Goal: Task Accomplishment & Management: Manage account settings

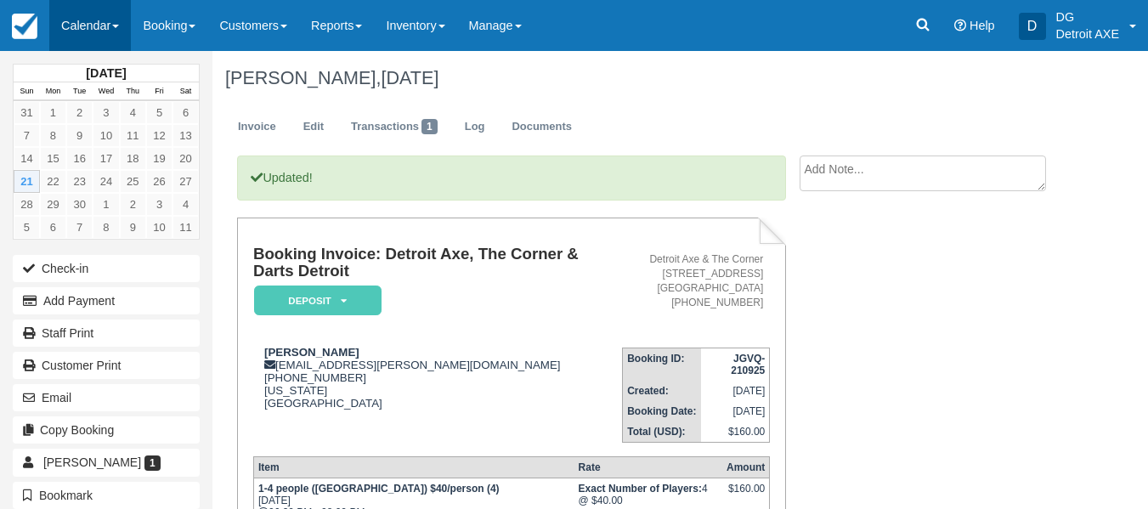
click at [115, 9] on link "Calendar" at bounding box center [90, 25] width 82 height 51
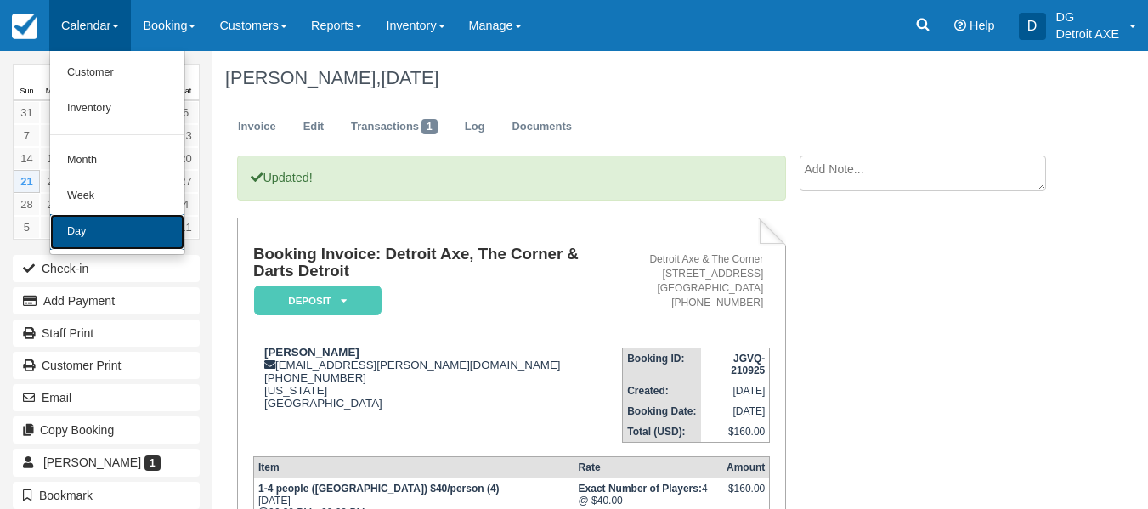
click at [155, 244] on link "Day" at bounding box center [117, 232] width 134 height 36
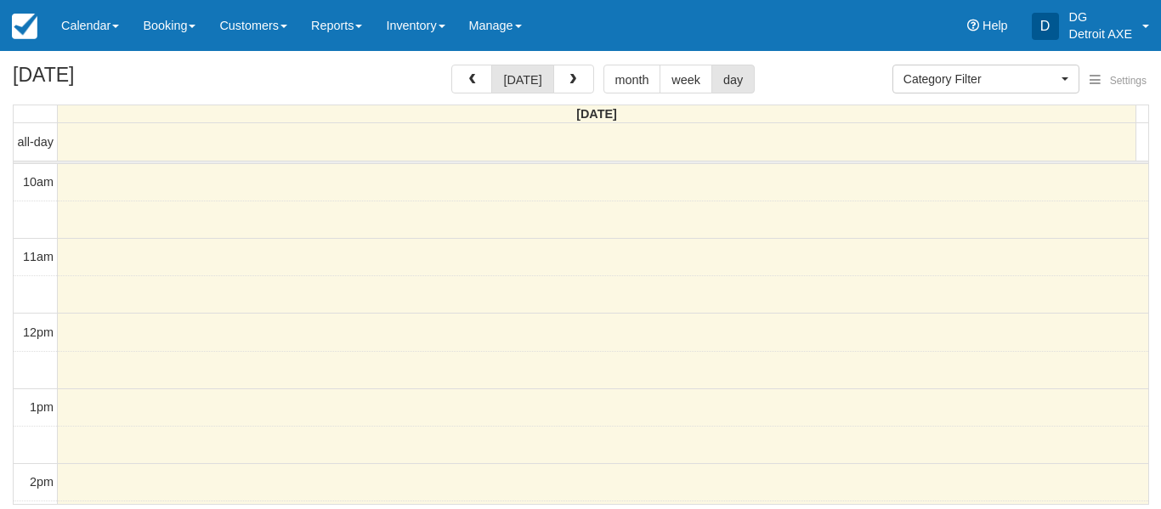
select select
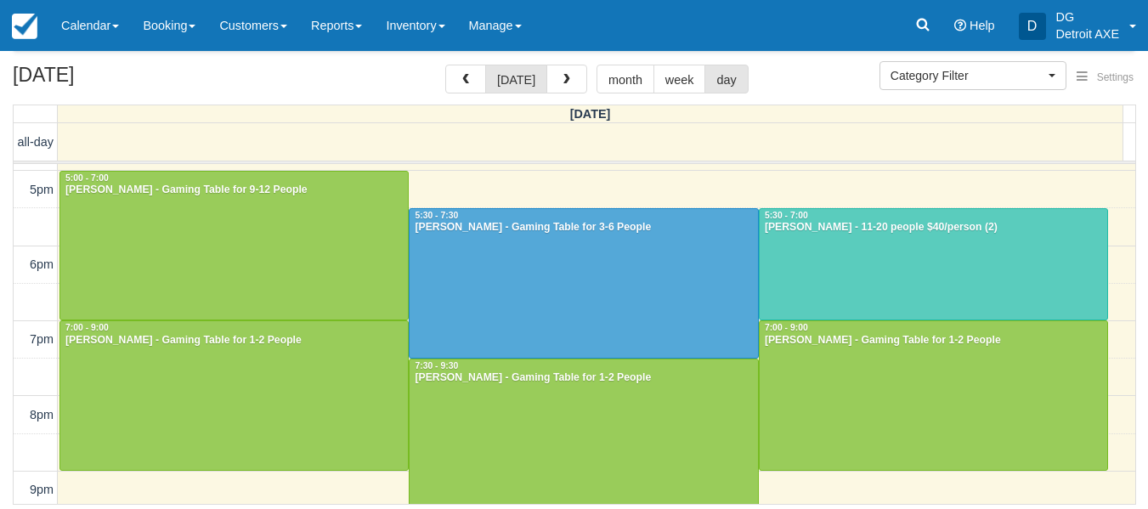
scroll to position [519, 0]
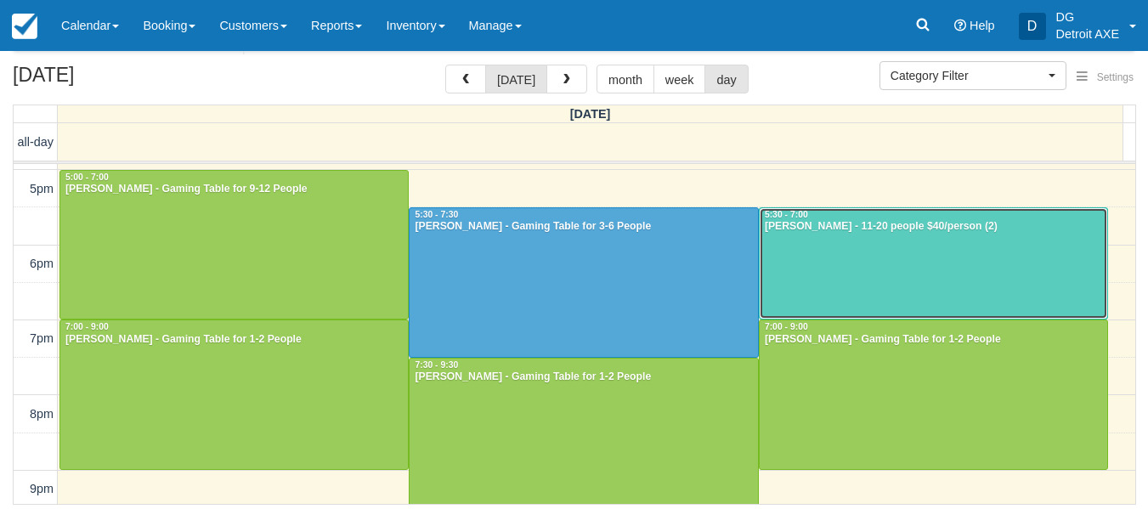
click at [1023, 280] on div at bounding box center [934, 263] width 348 height 111
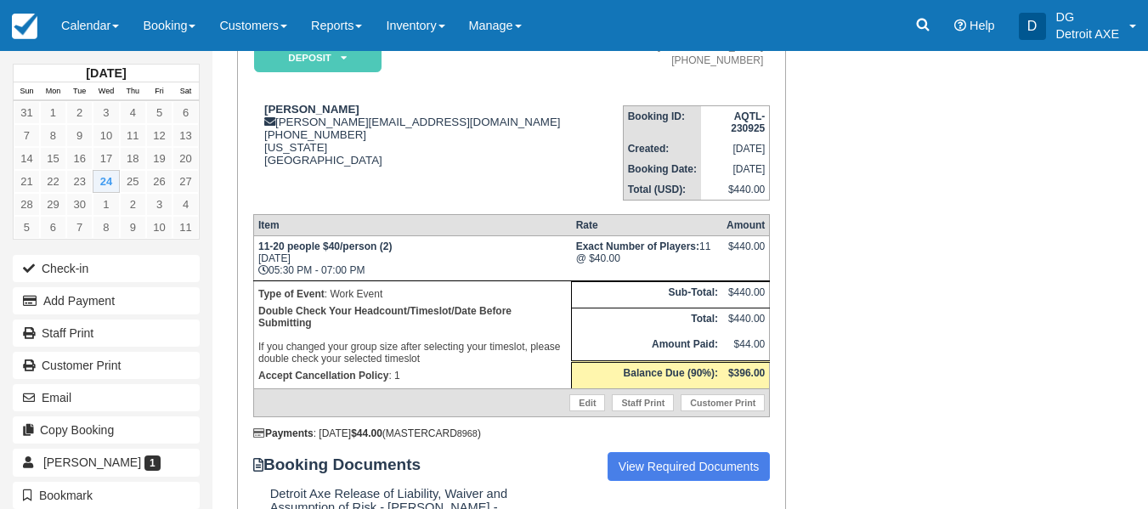
scroll to position [180, 0]
click at [450, 187] on td "Abhinav Dhar abhinav.dhar@basf.com 1 (947) 997-2100 Michigan United States" at bounding box center [438, 147] width 370 height 109
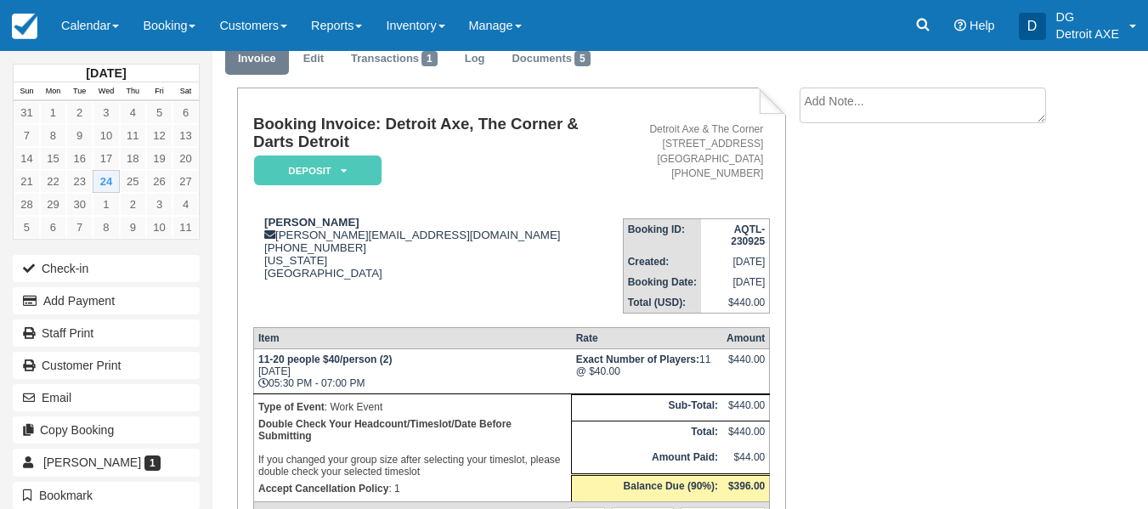
scroll to position [100, 0]
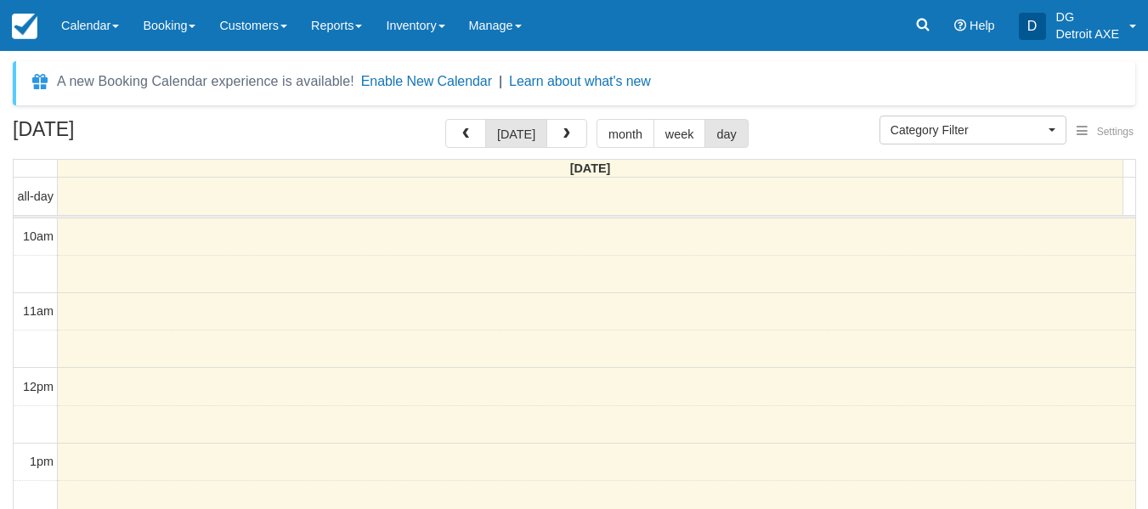
select select
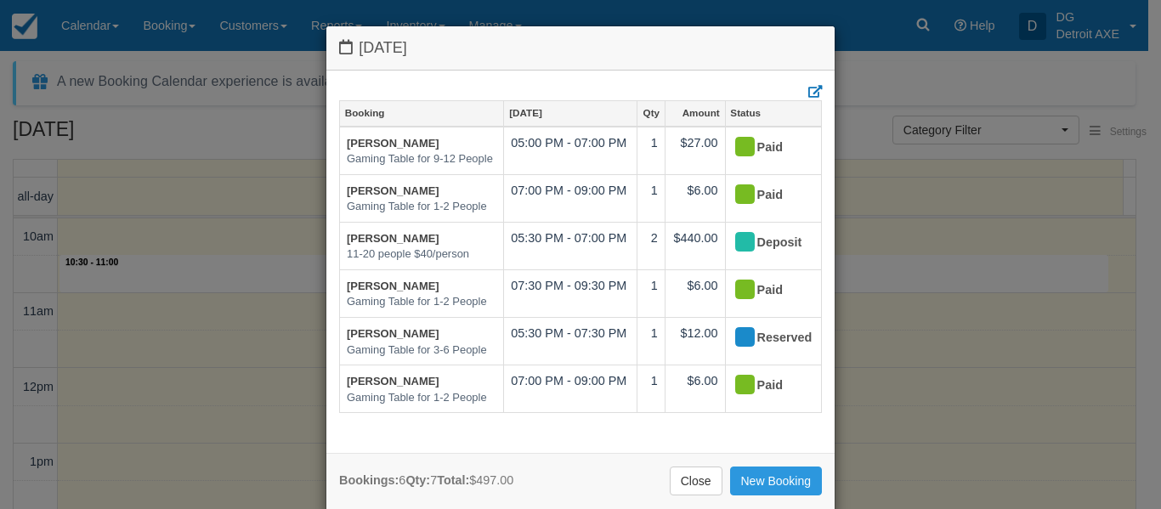
click at [285, 264] on div "Wednesday September 24 2025 Booking Sep 24 Qty Amount Status Vanessa Ewing Gami…" at bounding box center [580, 254] width 1161 height 509
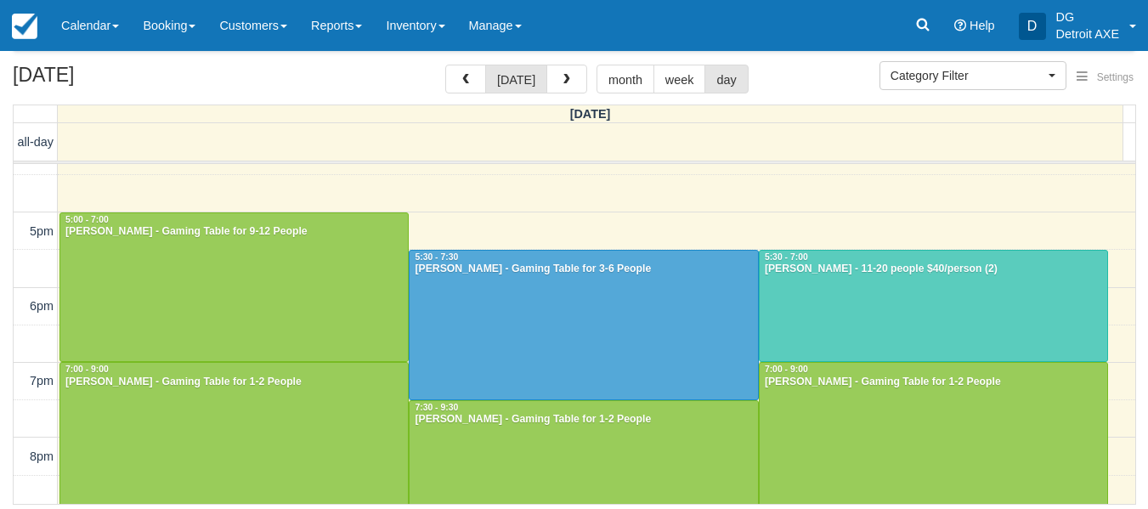
scroll to position [475, 0]
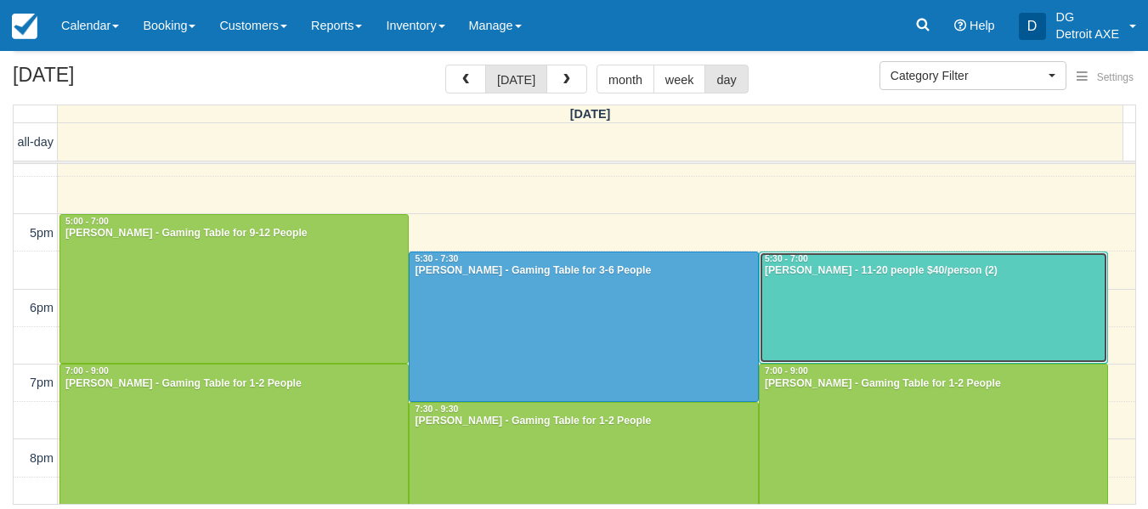
click at [1028, 323] on div at bounding box center [934, 307] width 348 height 111
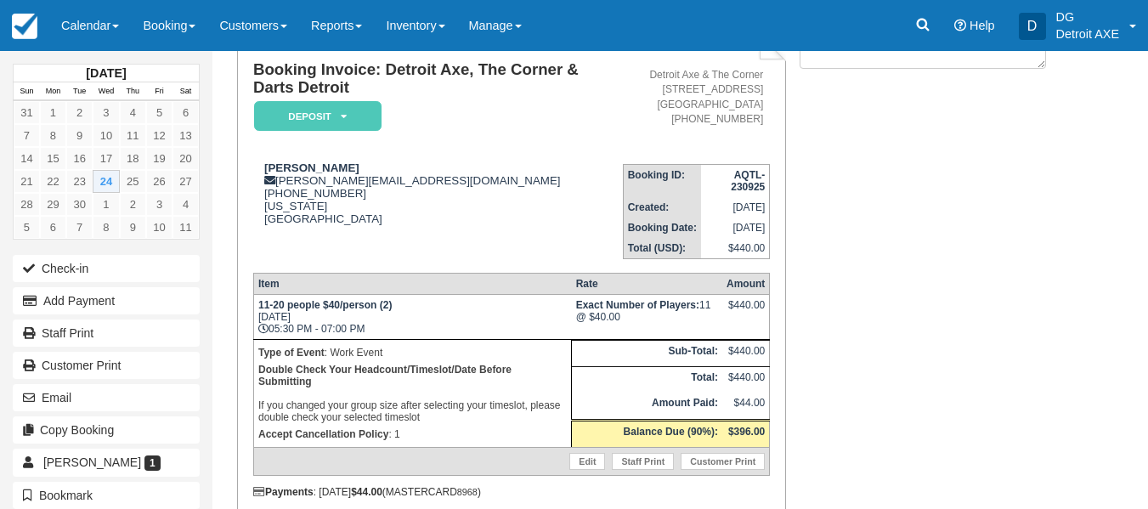
scroll to position [107, 0]
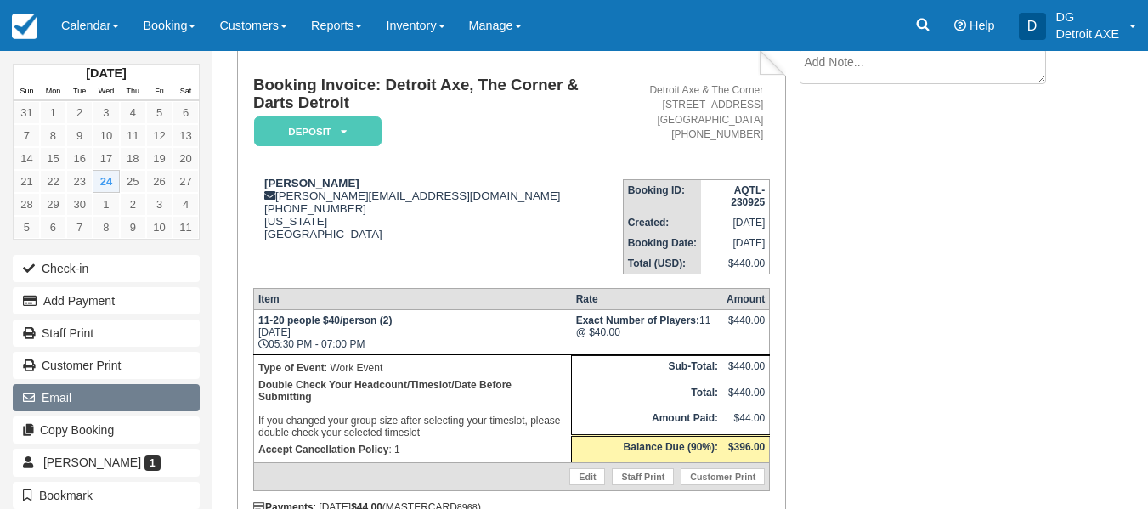
click at [14, 401] on button "Email" at bounding box center [106, 397] width 187 height 27
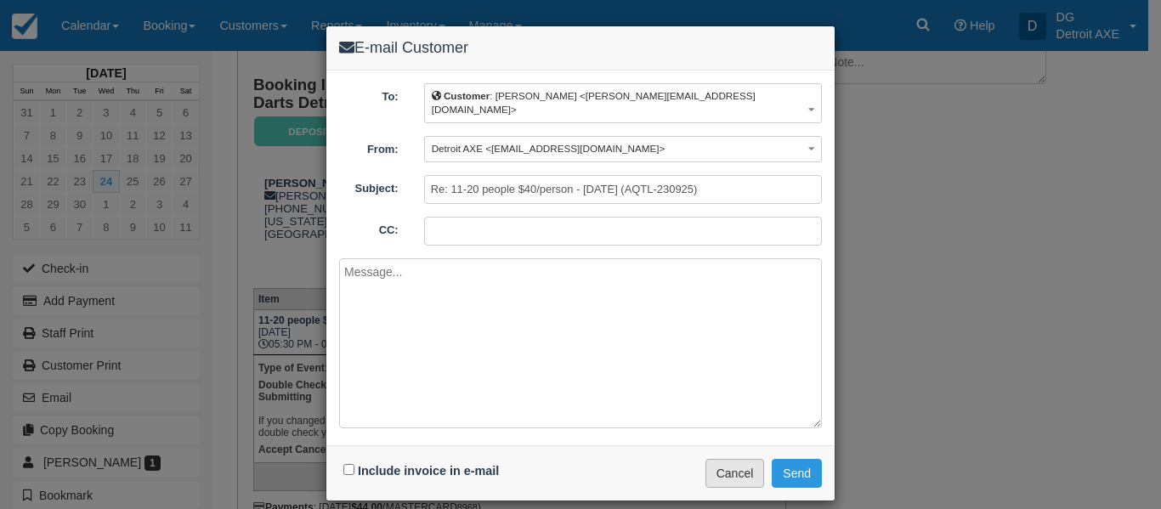
click at [711, 466] on button "Cancel" at bounding box center [734, 473] width 59 height 29
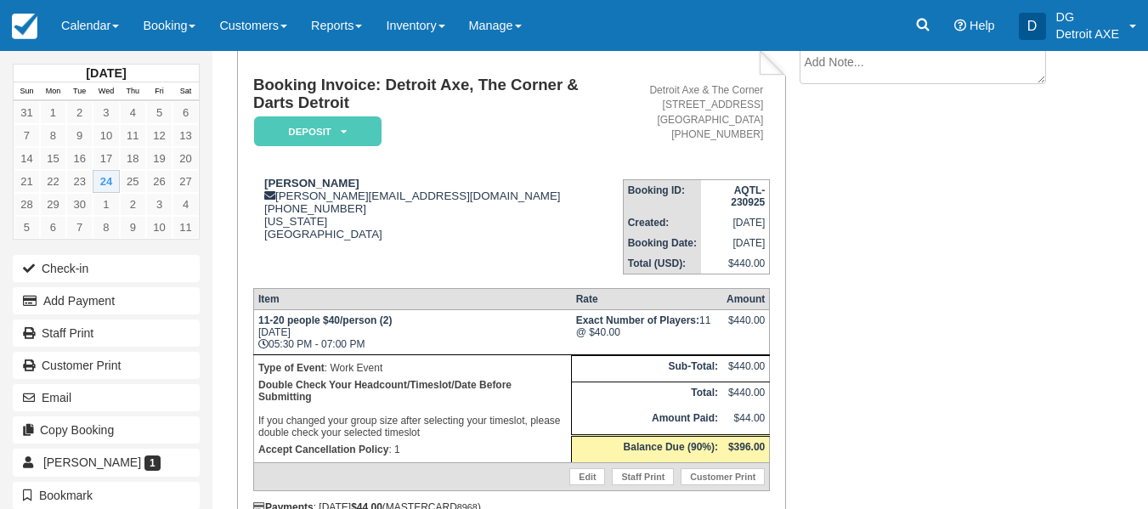
click at [5, 189] on div "September 2025 Sun Mon Tue Wed Thu Fri Sat 31 1 2 3 4 5 6 7 8 9 10 11 12 13 14 …" at bounding box center [106, 254] width 212 height 509
click at [96, 1] on link "Calendar" at bounding box center [90, 25] width 82 height 51
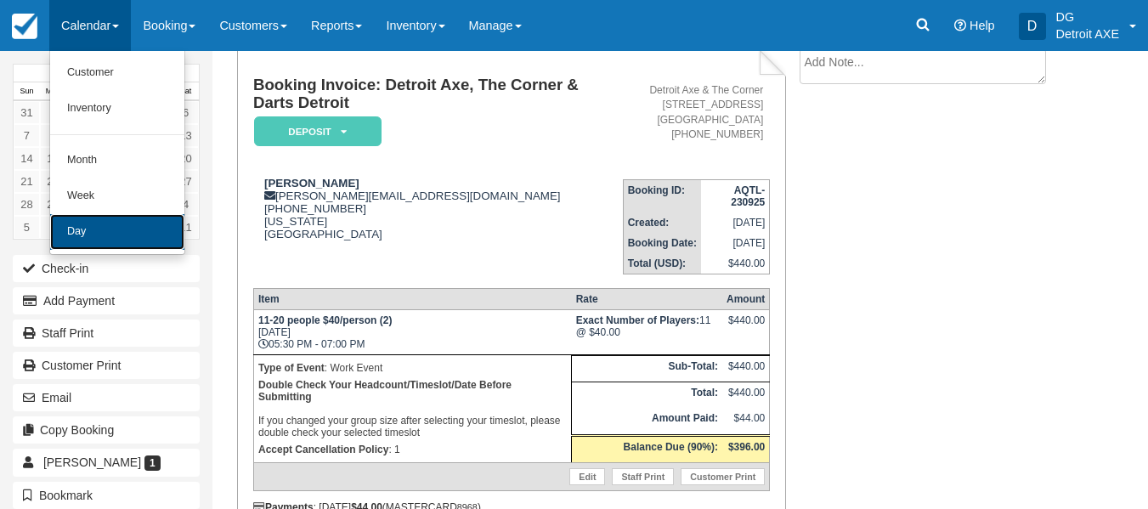
click at [132, 218] on link "Day" at bounding box center [117, 232] width 134 height 36
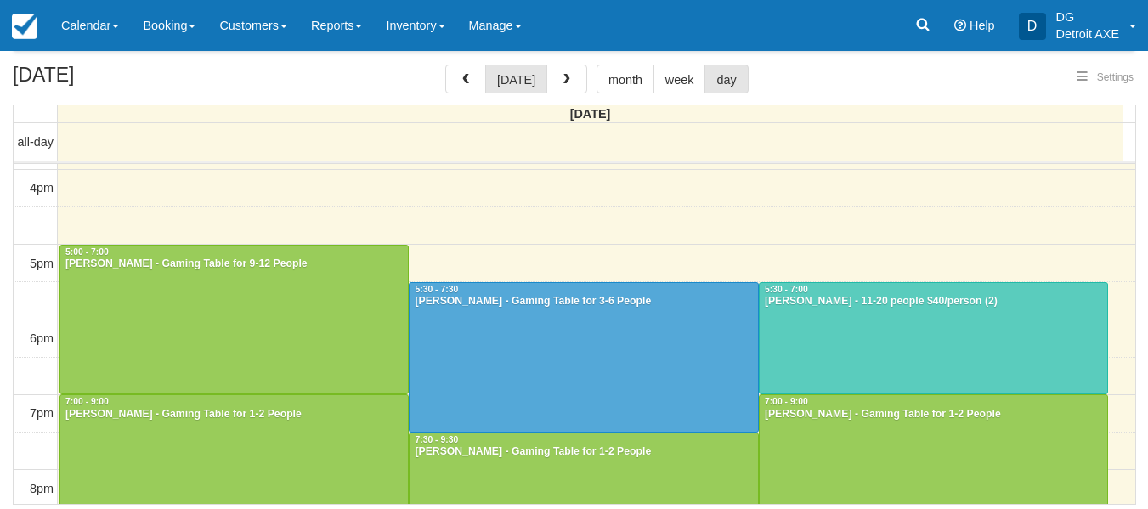
scroll to position [416, 0]
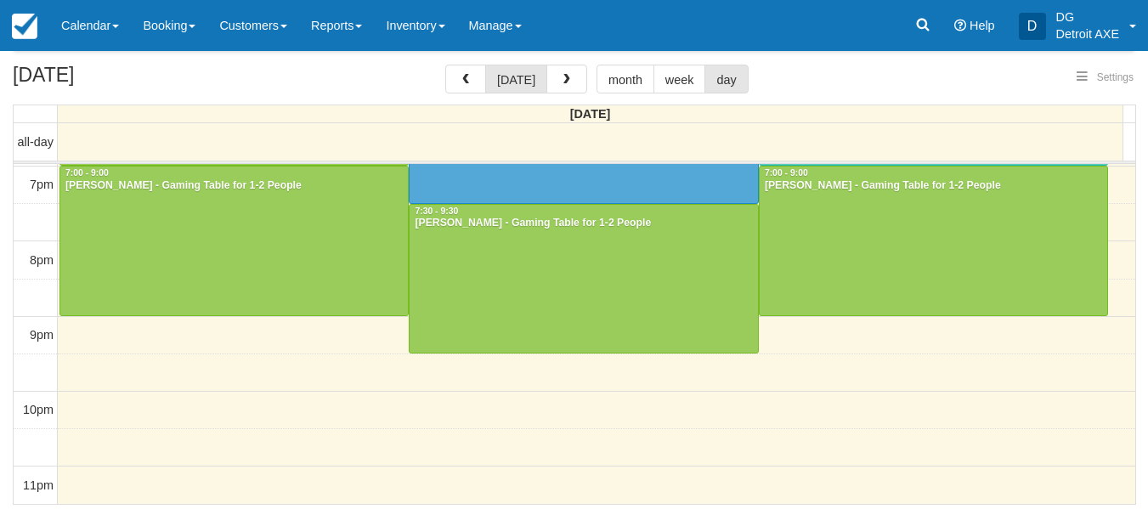
select select
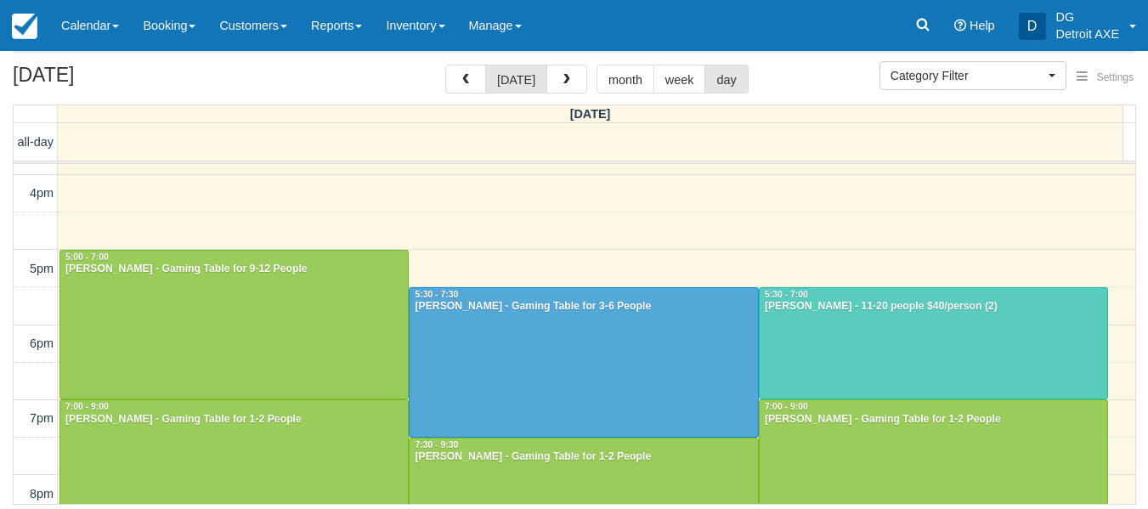
scroll to position [346, 0]
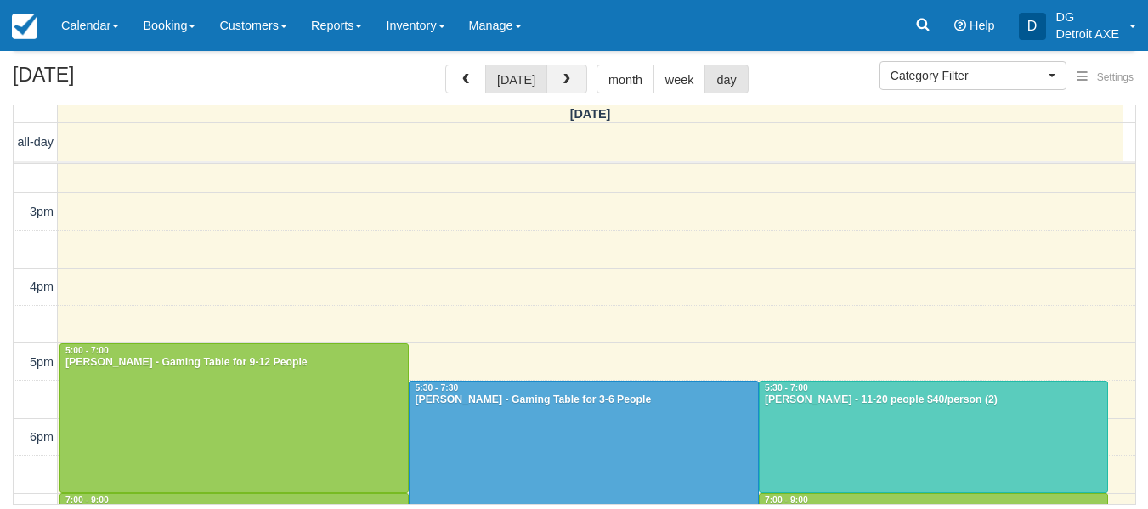
click at [574, 86] on button "button" at bounding box center [566, 79] width 41 height 29
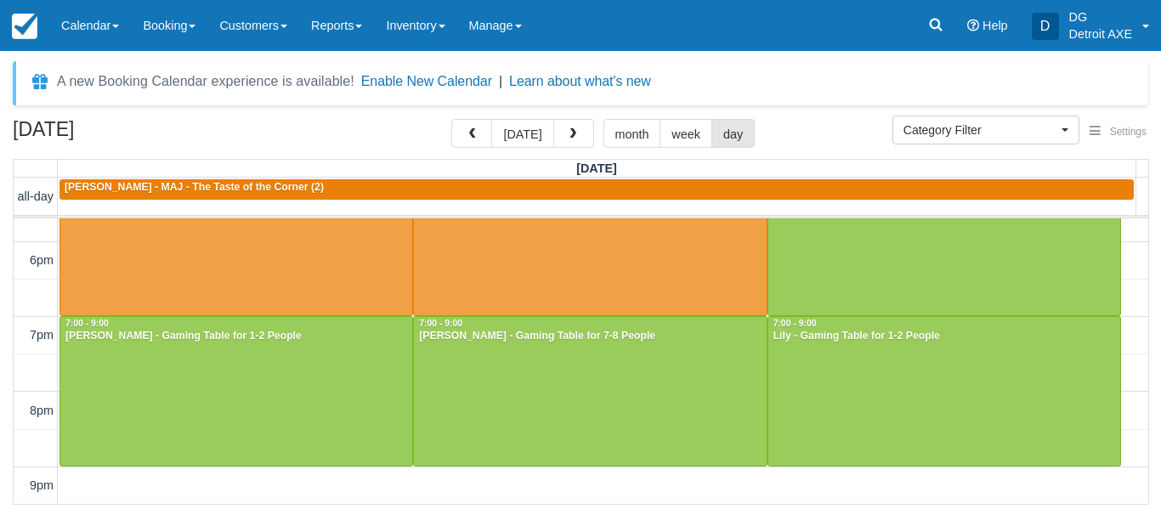
scroll to position [578, 0]
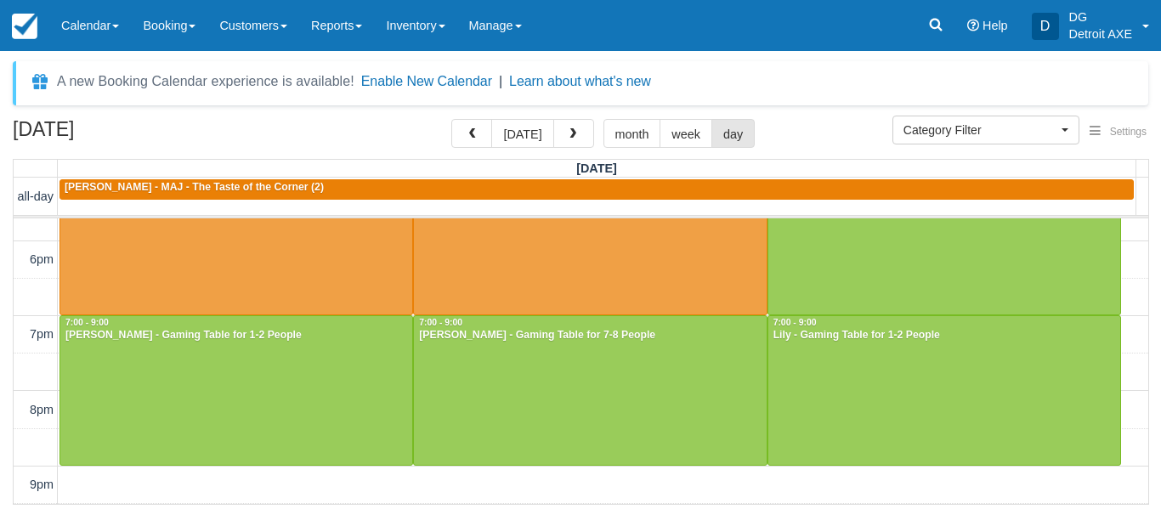
click at [1116, 325] on td at bounding box center [603, 333] width 1091 height 37
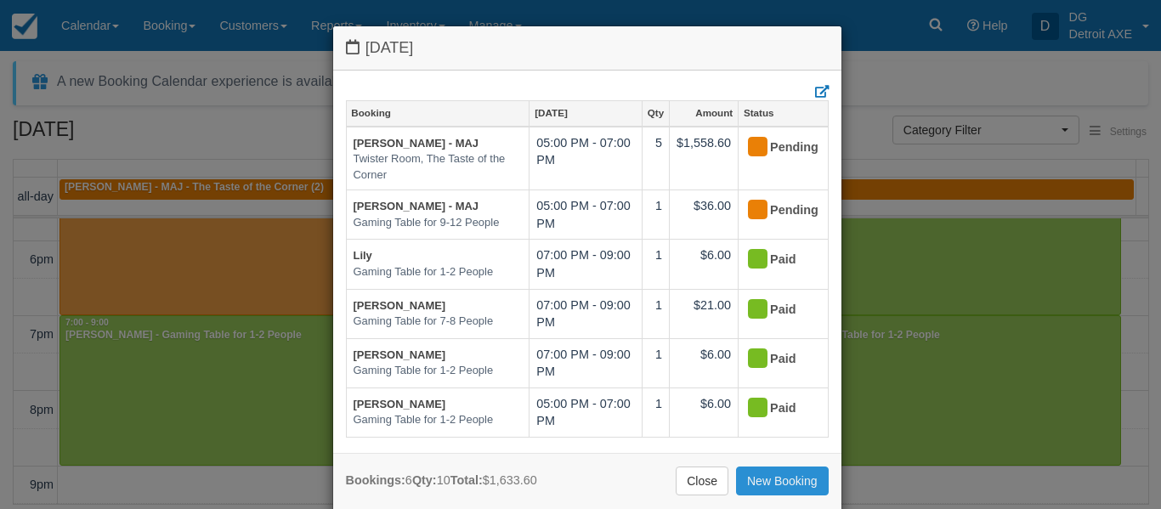
click at [750, 478] on link "New Booking" at bounding box center [782, 480] width 93 height 29
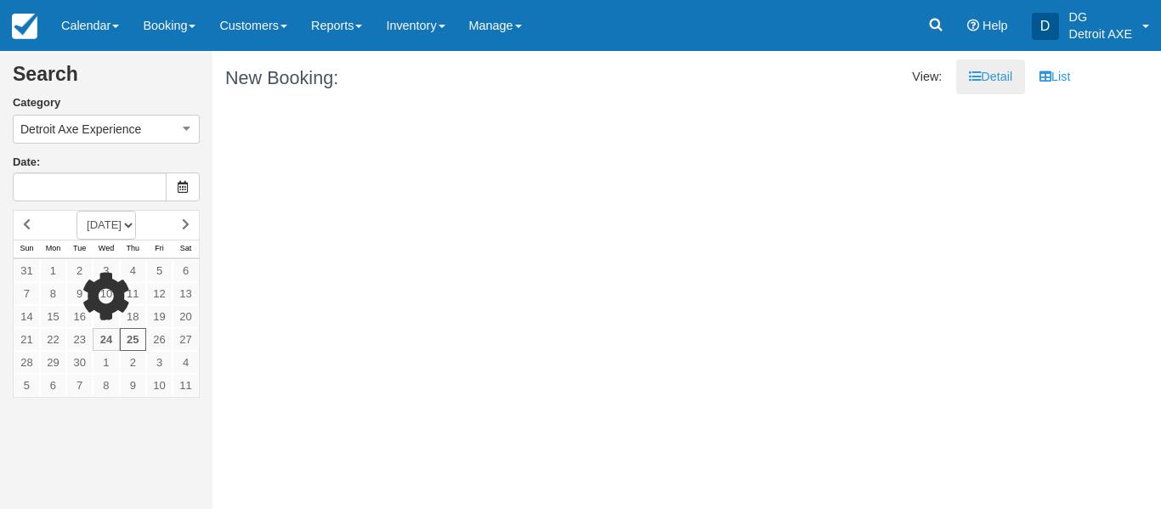
type input "09/25/25"
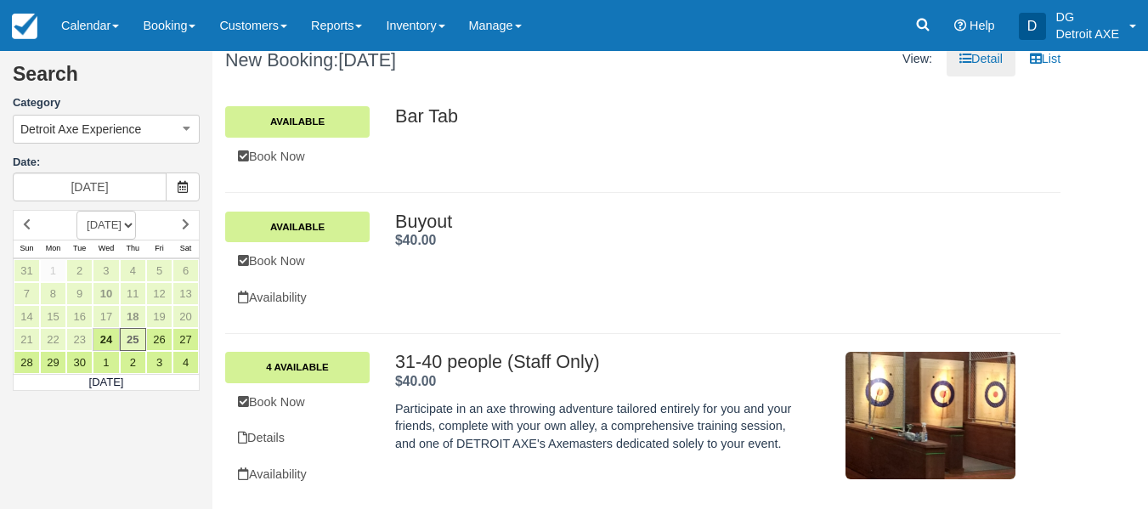
scroll to position [14, 0]
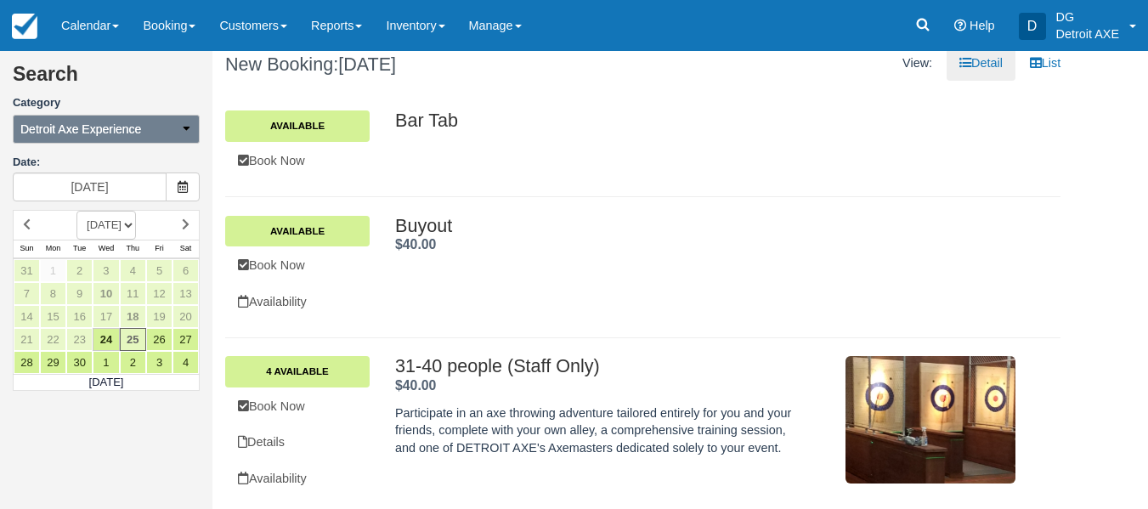
click at [157, 128] on button "Detroit Axe Experience" at bounding box center [106, 129] width 187 height 29
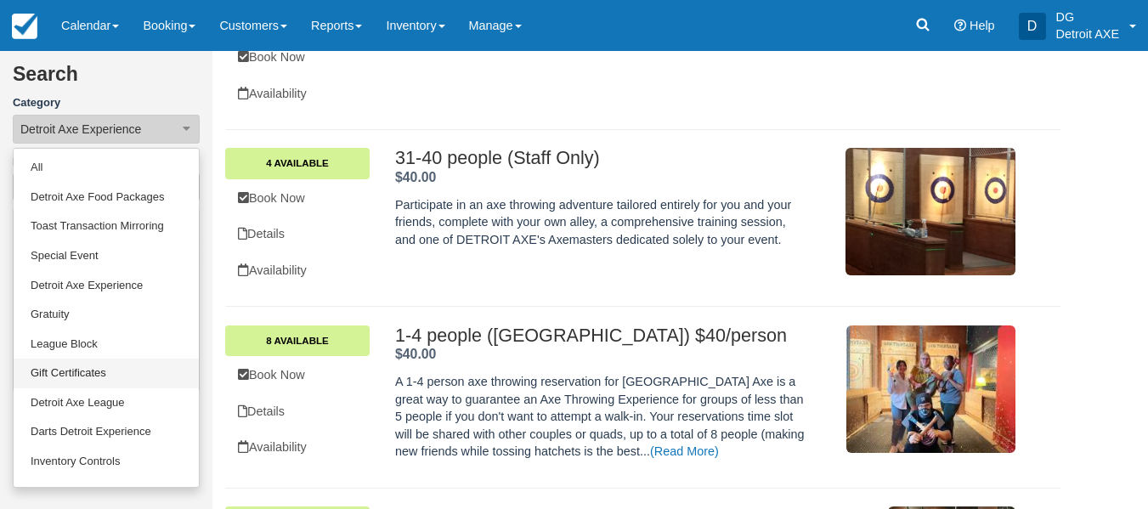
scroll to position [82, 0]
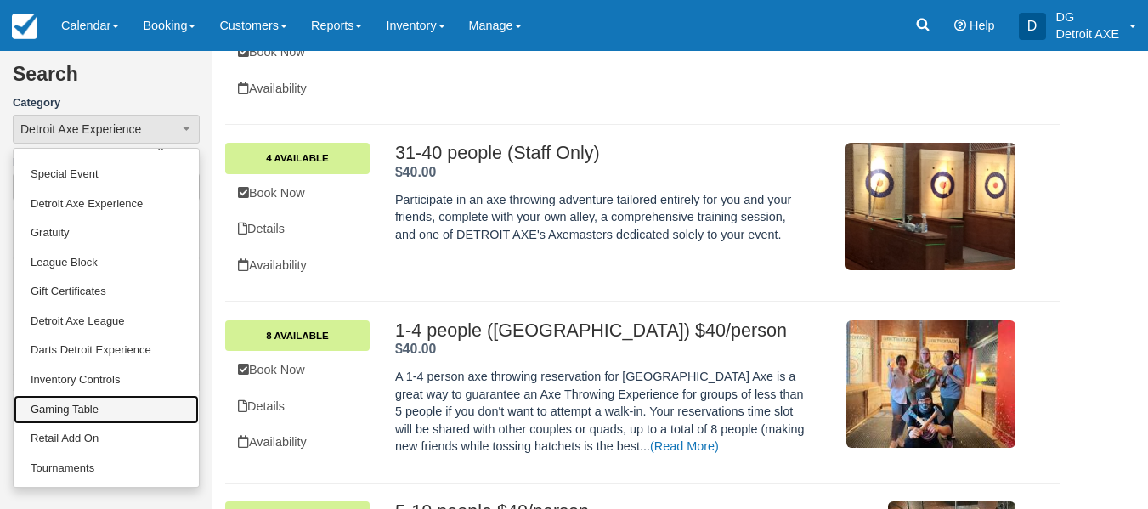
click at [97, 402] on link "Gaming Table" at bounding box center [106, 410] width 185 height 30
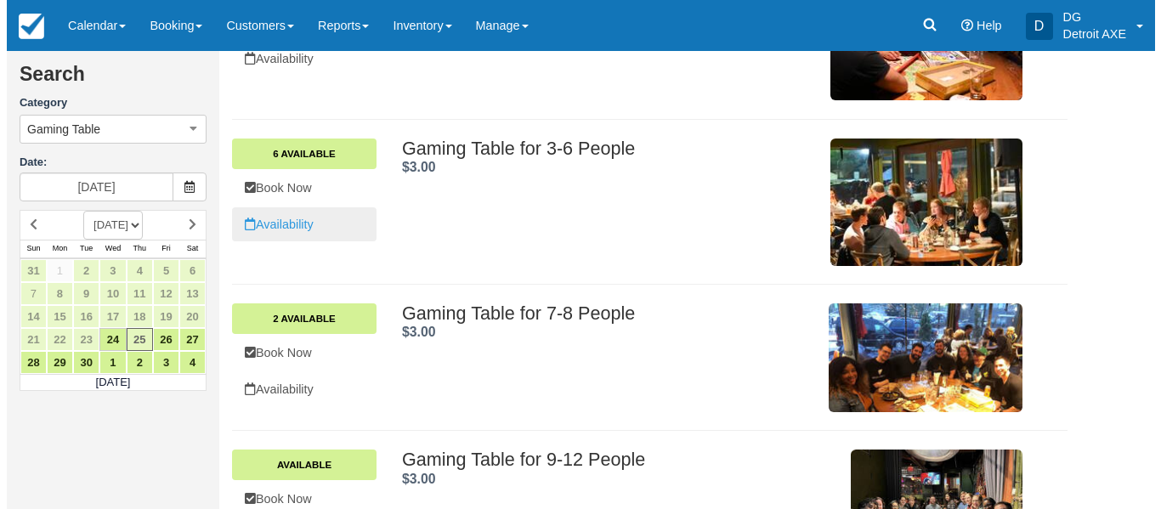
scroll to position [458, 0]
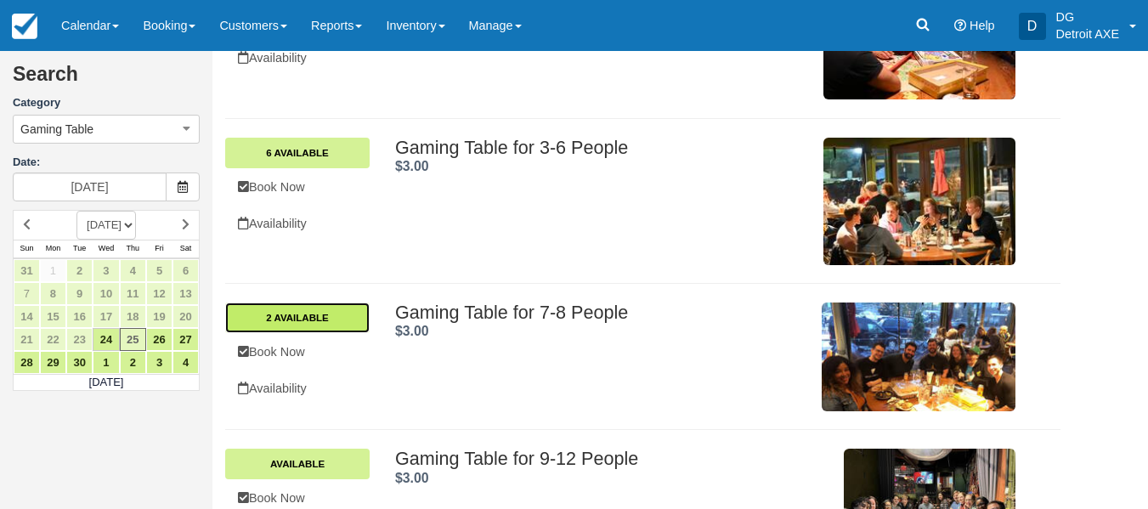
click at [315, 306] on link "2 Available" at bounding box center [297, 317] width 144 height 31
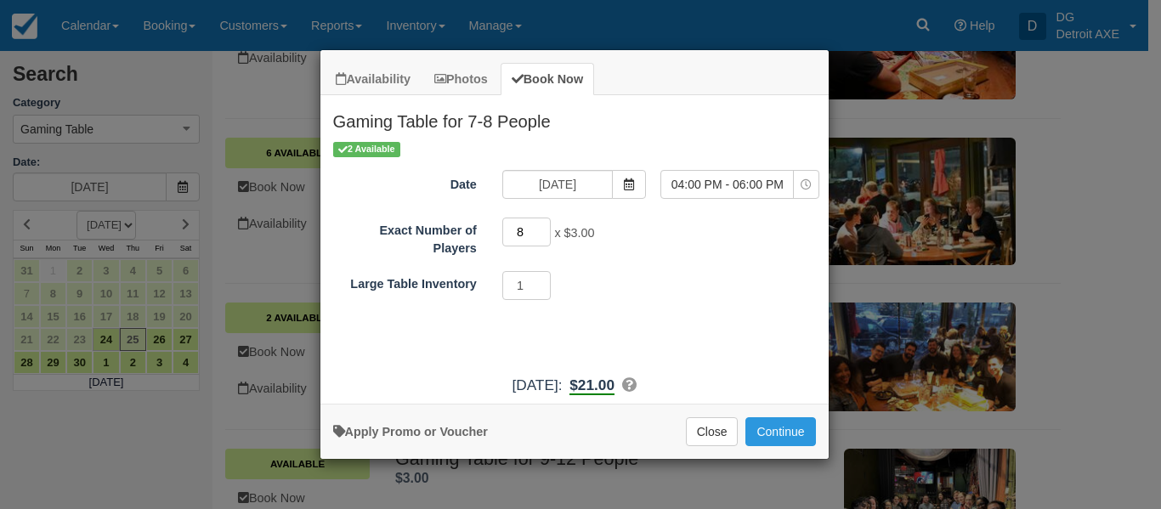
type input "8"
click at [543, 228] on input "8" at bounding box center [526, 232] width 49 height 29
click at [535, 281] on input "1" at bounding box center [526, 285] width 49 height 29
click at [622, 288] on div "1 Required.Maximum of 1" at bounding box center [637, 287] width 297 height 33
click at [717, 203] on div "Date 09/25/25 Time Selector 04:00 PM - 06:00 PM 04:00 PM - 06:00 PM 04:30 PM - …" at bounding box center [574, 186] width 508 height 33
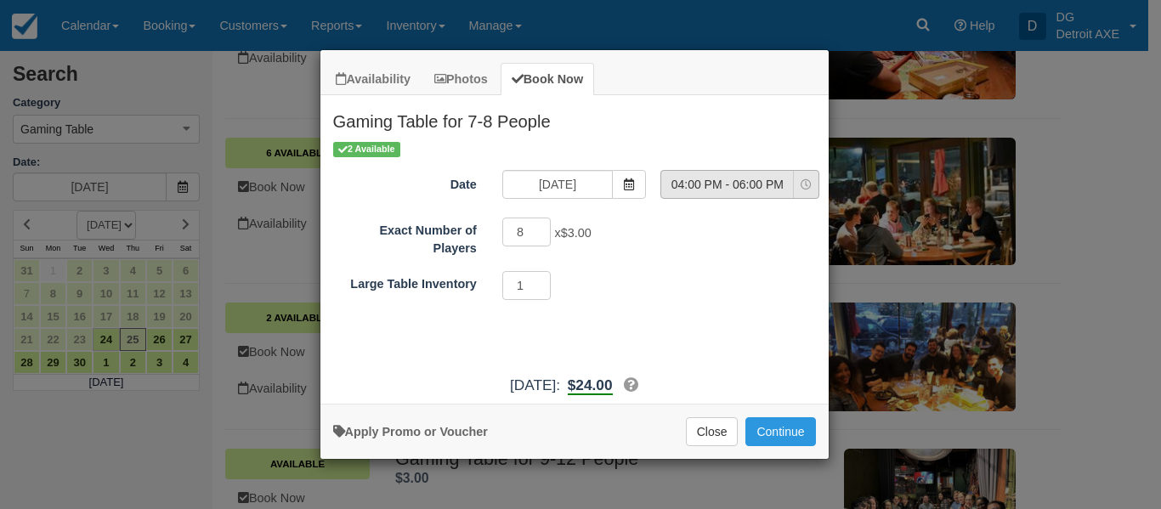
click at [723, 195] on button "04:00 PM - 06:00 PM" at bounding box center [739, 184] width 159 height 29
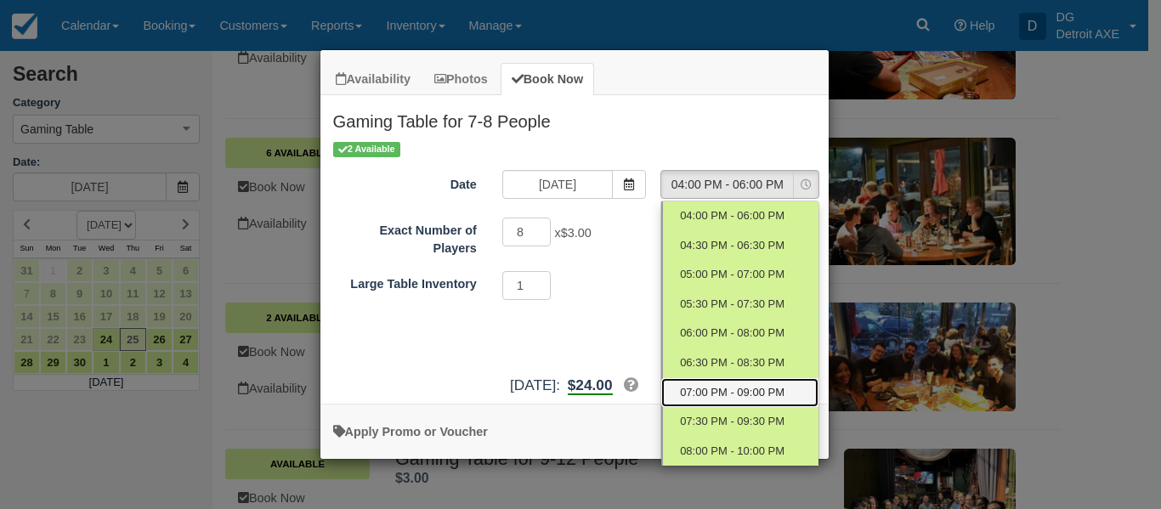
click at [733, 388] on span "07:00 PM - 09:00 PM" at bounding box center [732, 393] width 105 height 16
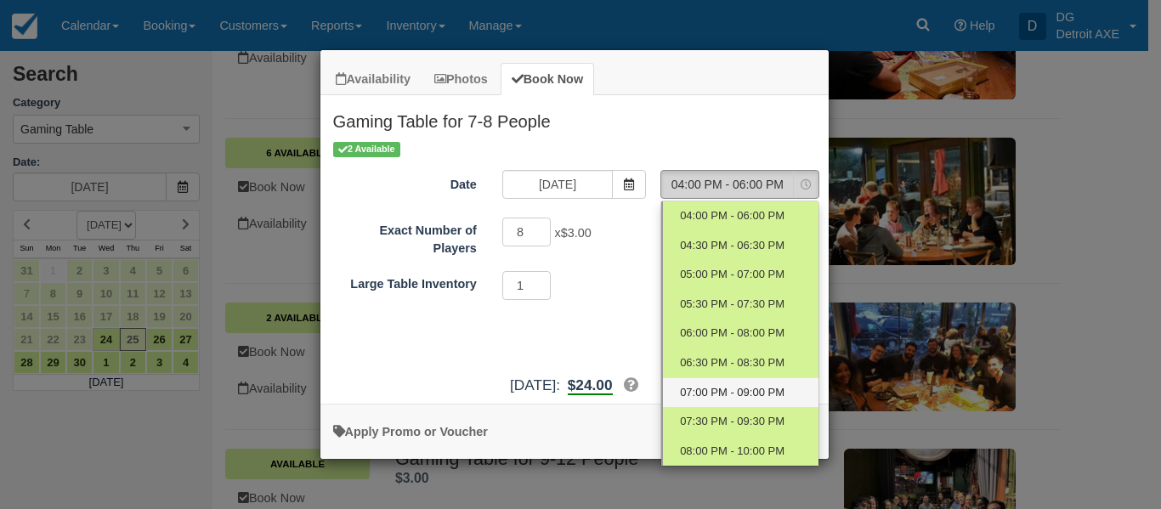
select select "6"
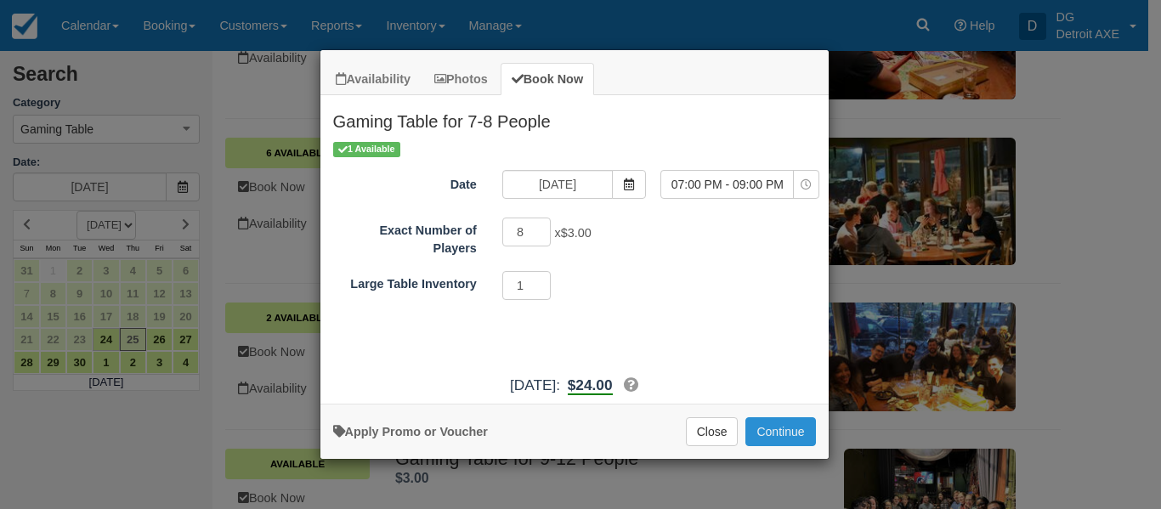
click at [758, 425] on button "Continue" at bounding box center [780, 431] width 70 height 29
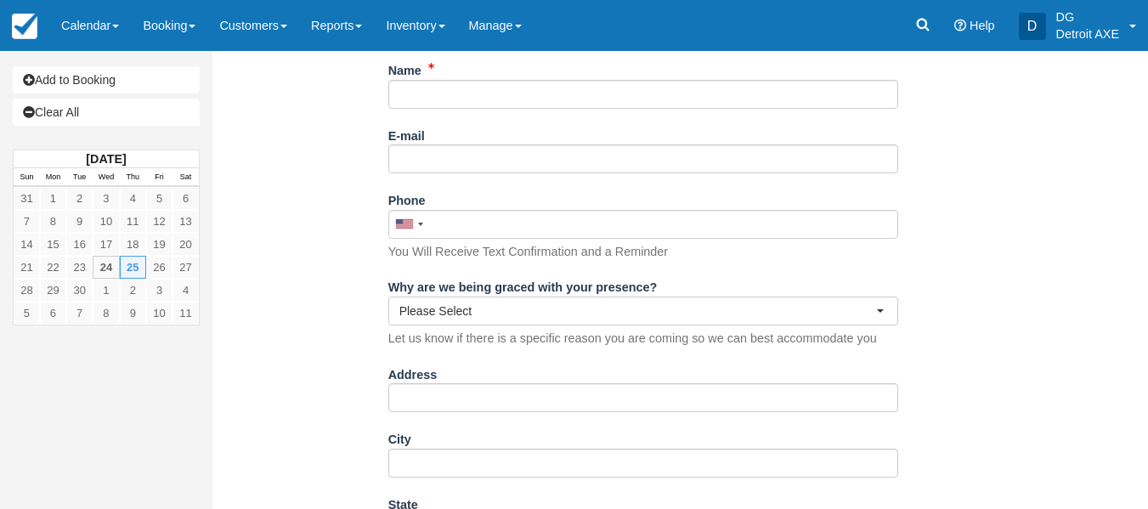
scroll to position [252, 0]
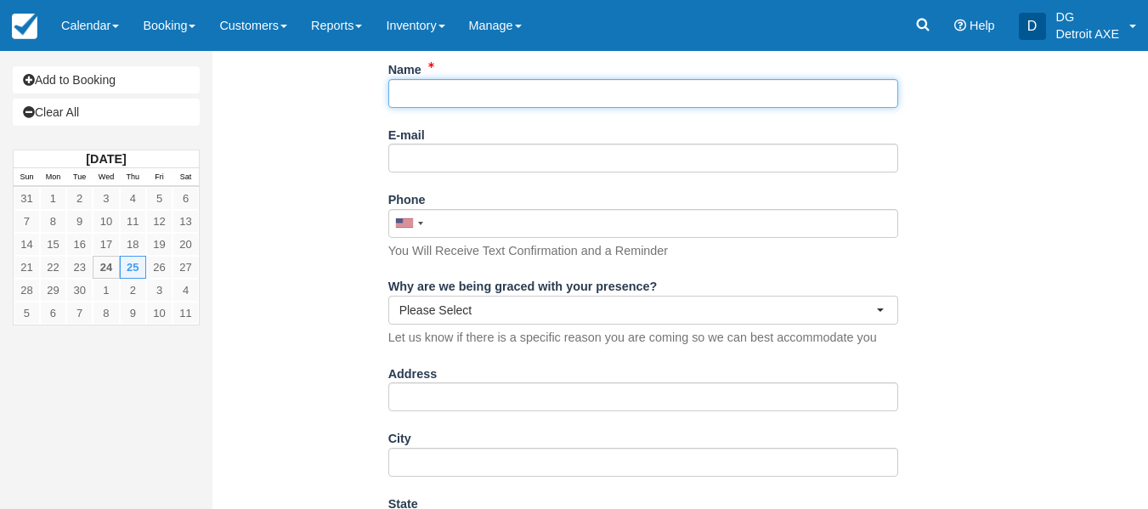
click at [517, 82] on input "Name" at bounding box center [643, 93] width 510 height 29
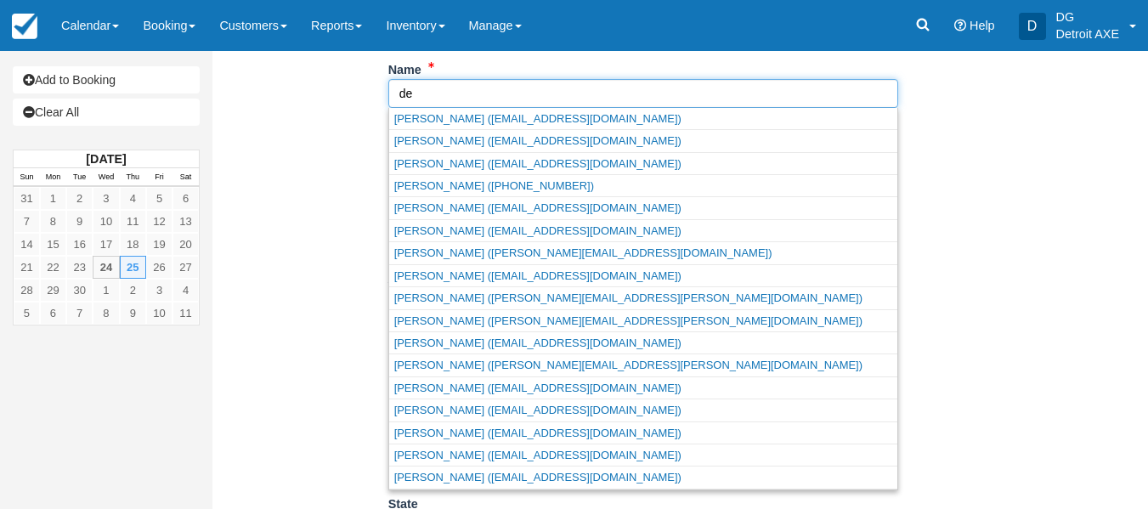
type input "d"
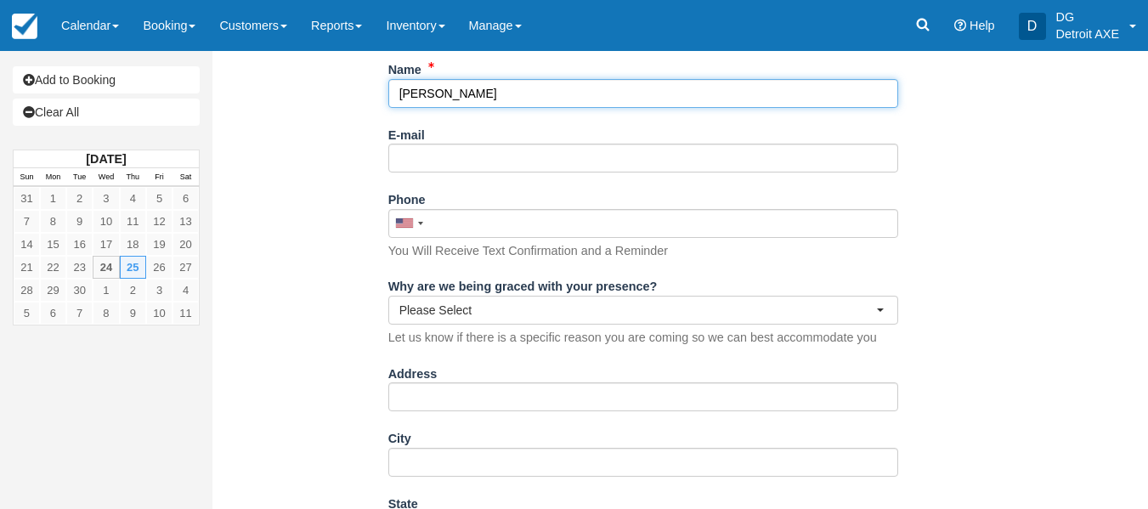
type input "[PERSON_NAME]"
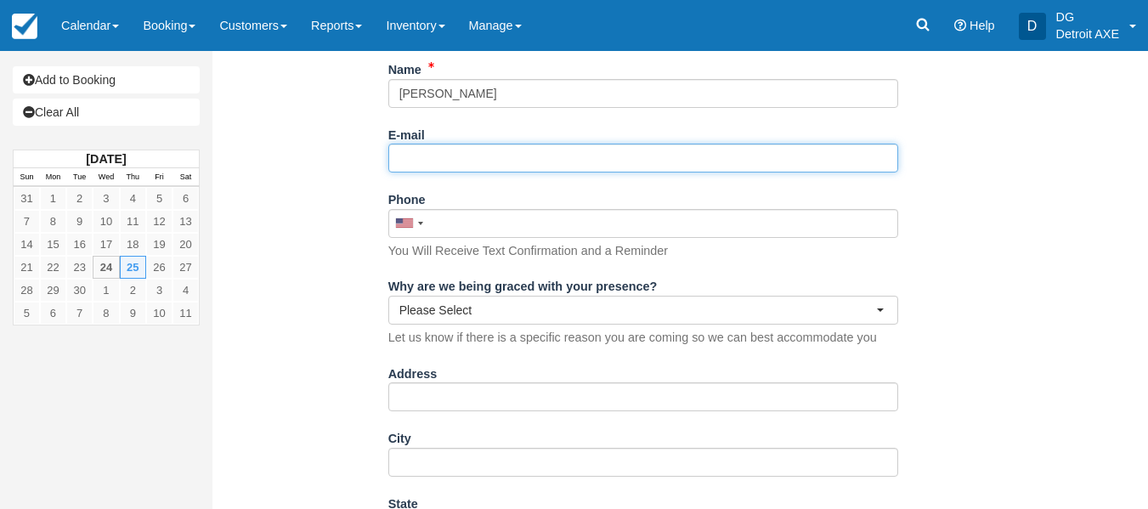
click at [491, 168] on input "E-mail" at bounding box center [643, 158] width 510 height 29
type input "DCohen555.dc@gmail.com"
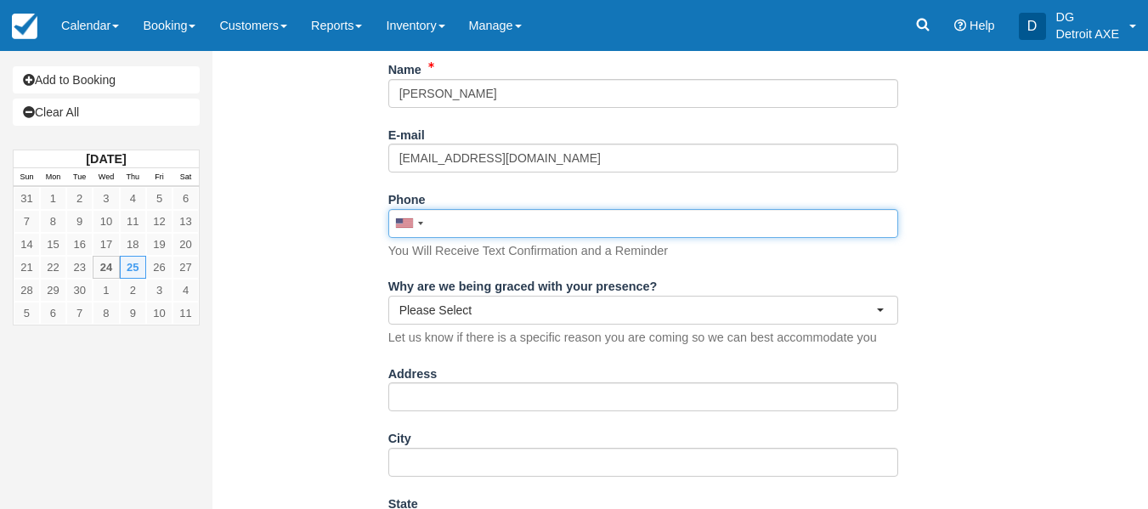
click at [491, 211] on input "Phone" at bounding box center [643, 223] width 510 height 29
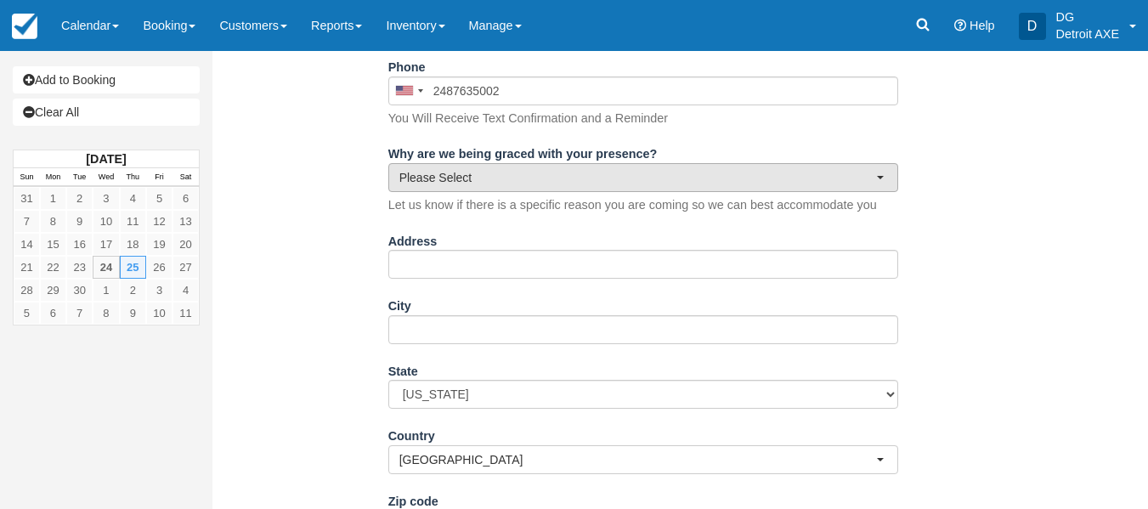
type input "(248) 763-5002"
click at [512, 184] on span "Please Select" at bounding box center [637, 177] width 477 height 17
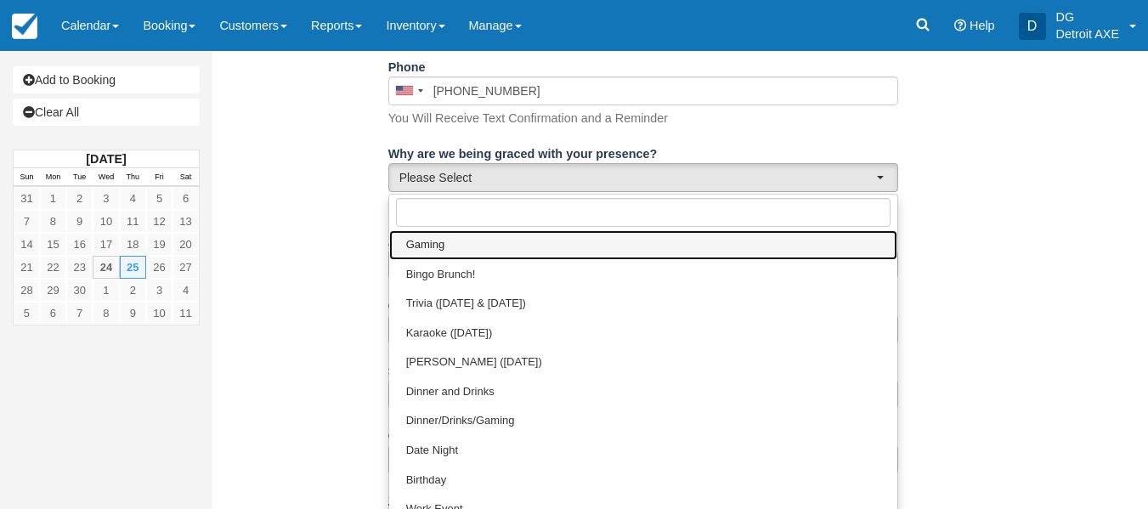
click at [483, 250] on link "Gaming" at bounding box center [643, 245] width 508 height 30
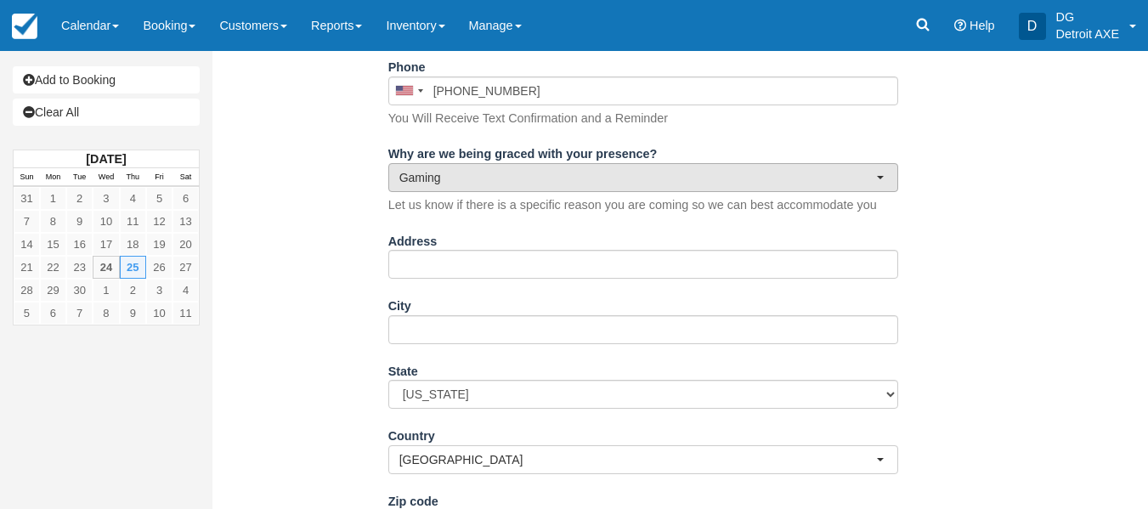
click at [440, 189] on button "Gaming" at bounding box center [643, 177] width 510 height 29
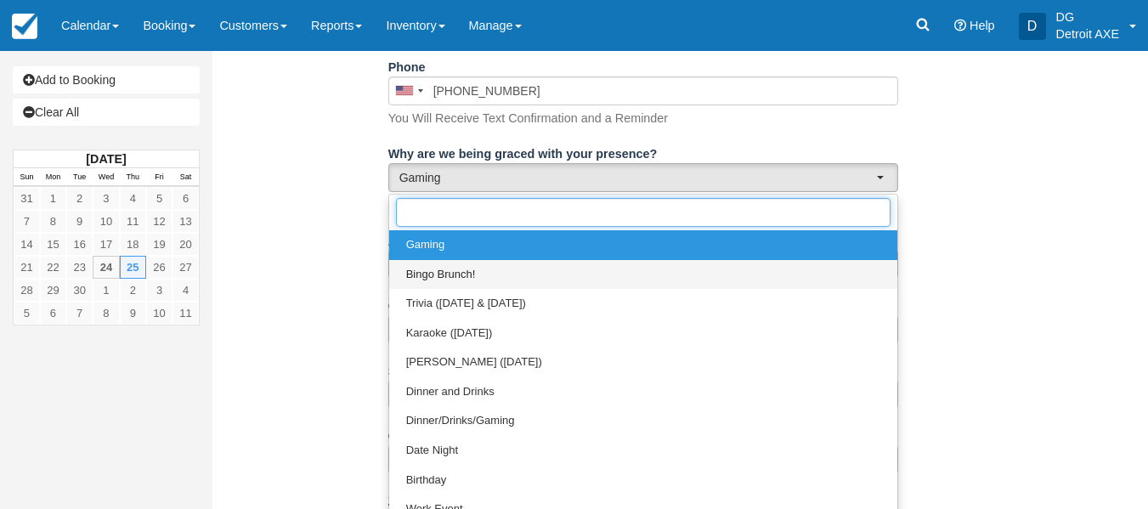
scroll to position [55, 0]
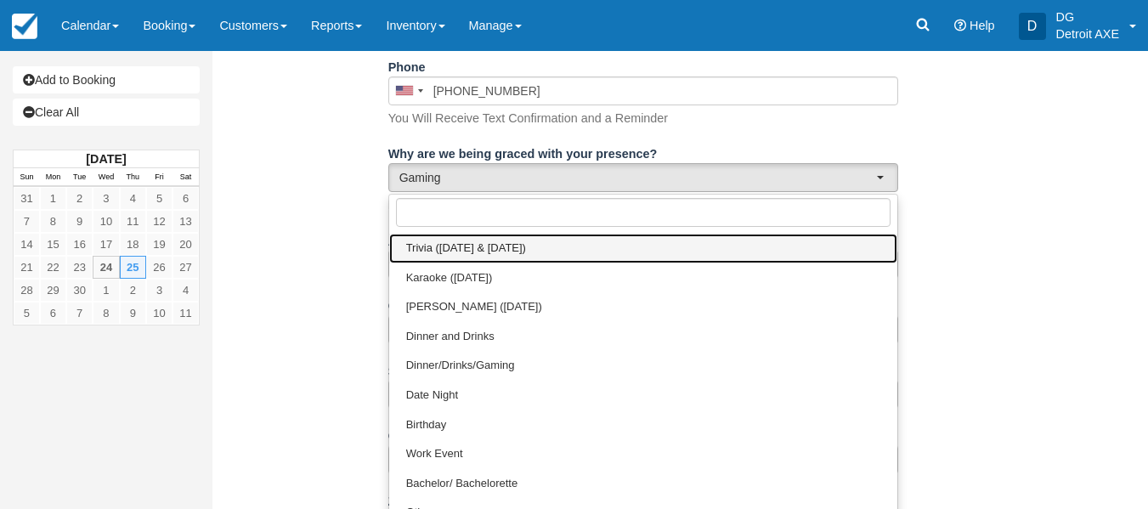
drag, startPoint x: 487, startPoint y: 246, endPoint x: 440, endPoint y: 260, distance: 48.9
click at [440, 260] on link "Trivia (Monday & Thursday)" at bounding box center [643, 249] width 508 height 30
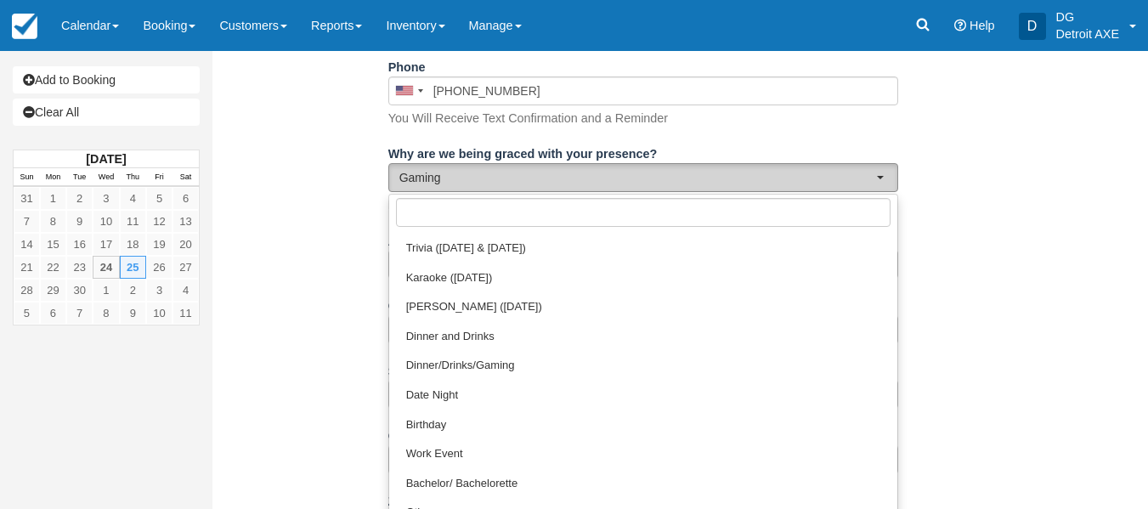
select select "Trivia (Monday & Thursday)"
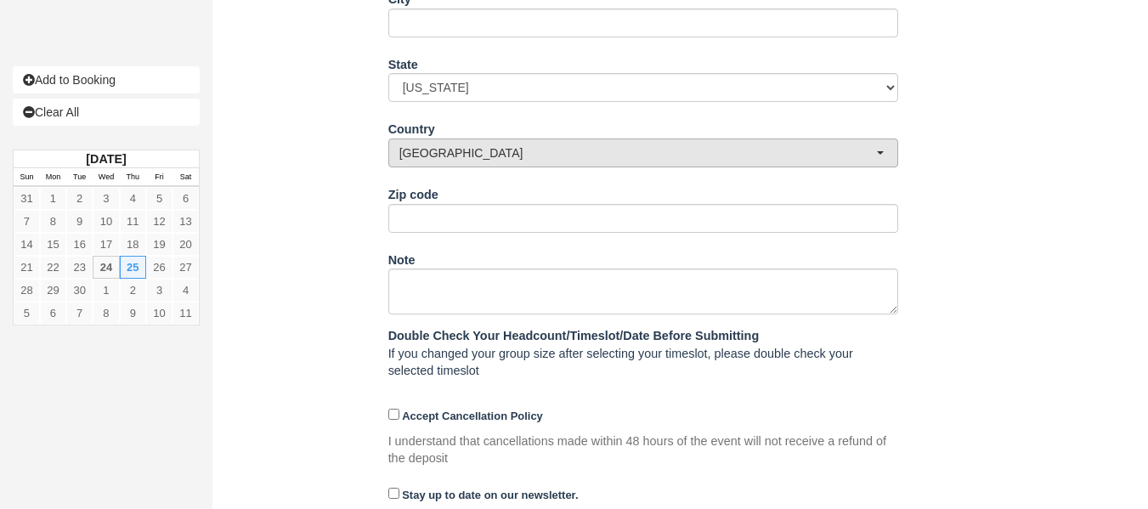
scroll to position [743, 0]
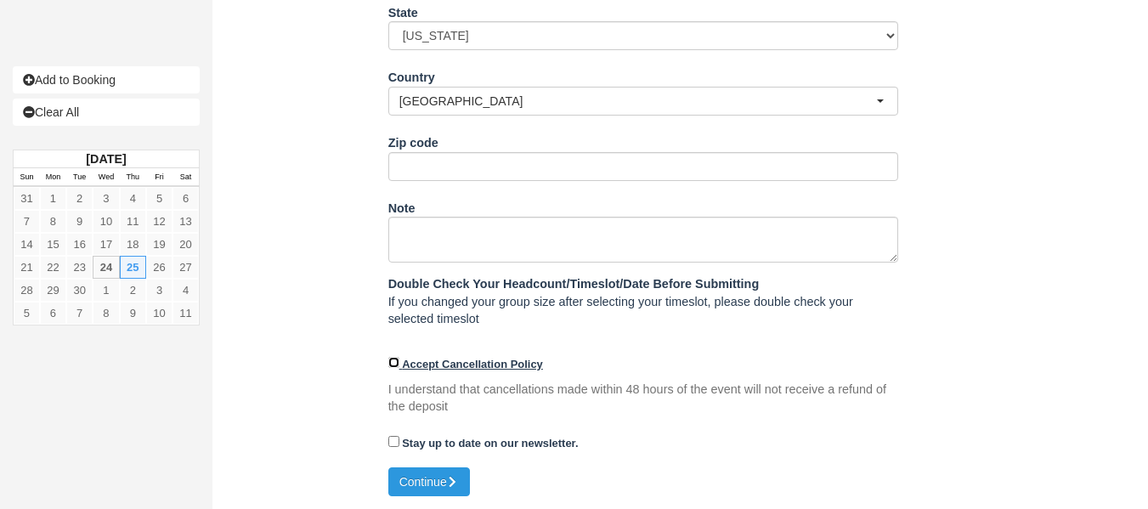
click at [390, 364] on input "Accept Cancellation Policy" at bounding box center [393, 362] width 11 height 11
checkbox input "true"
drag, startPoint x: 434, startPoint y: 464, endPoint x: 411, endPoint y: 478, distance: 26.7
click at [411, 478] on button "Continue" at bounding box center [429, 481] width 82 height 29
type input "+12487635002"
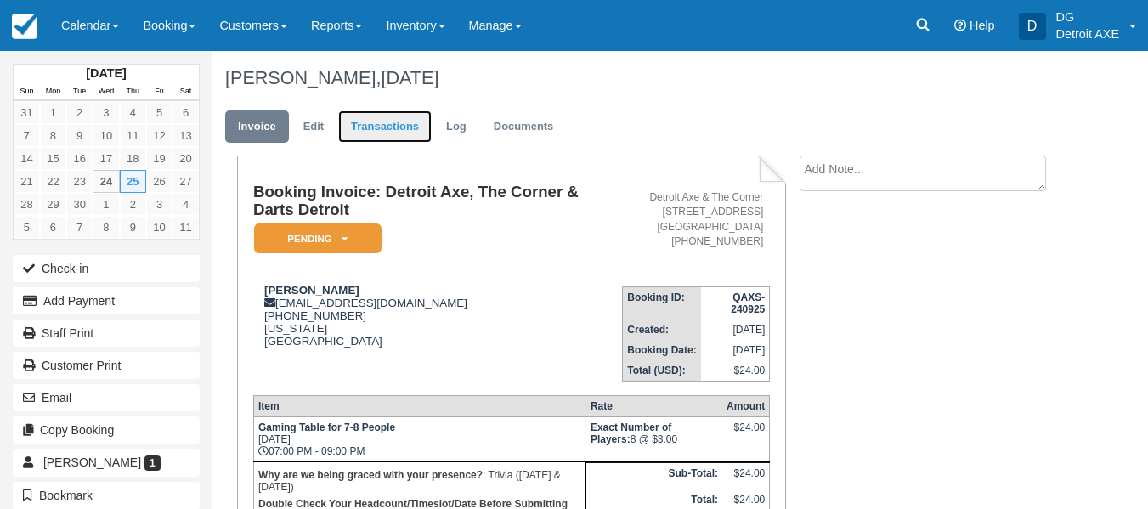
click at [363, 122] on link "Transactions" at bounding box center [384, 126] width 93 height 33
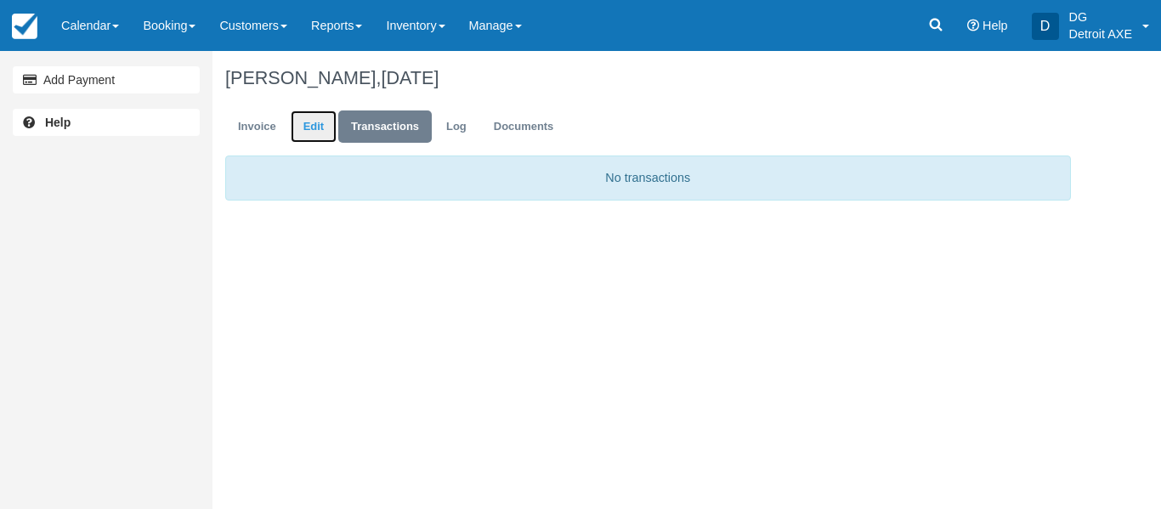
click at [291, 123] on link "Edit" at bounding box center [314, 126] width 46 height 33
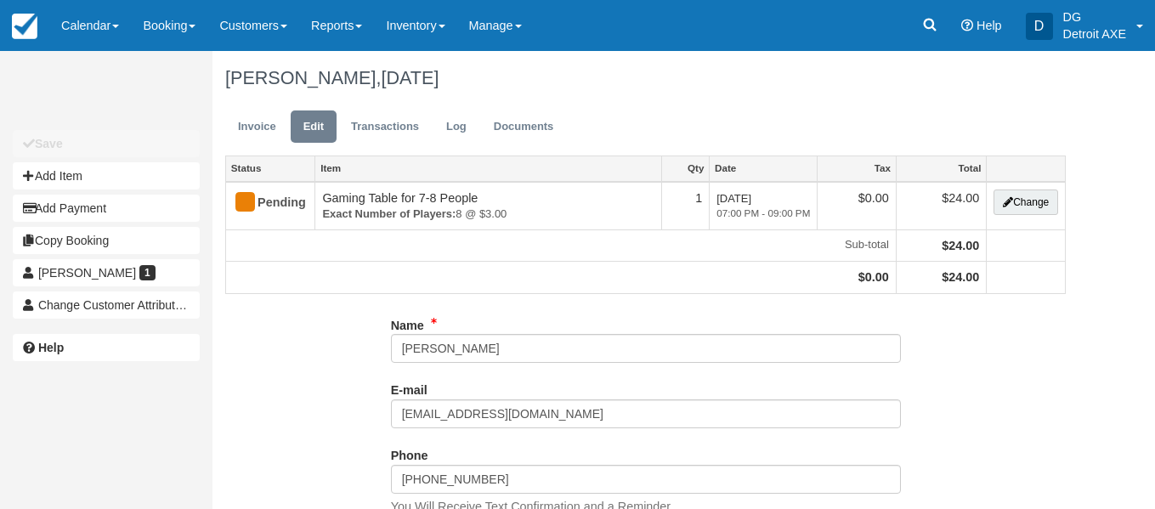
type input "(248) 763-5002"
click at [370, 122] on link "Transactions" at bounding box center [384, 126] width 93 height 33
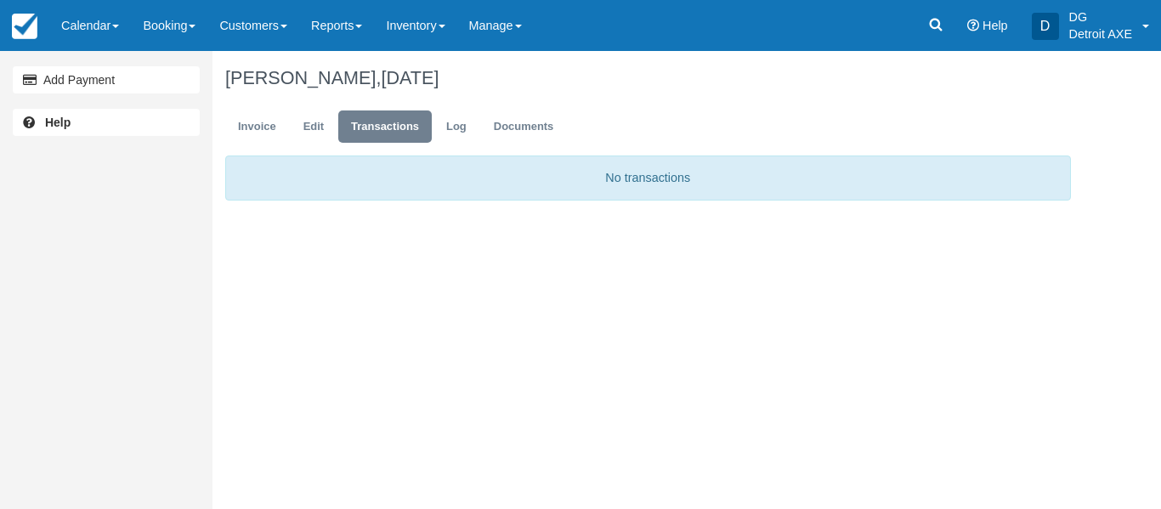
click at [576, 150] on ul "Invoice Edit Transactions Log Documents" at bounding box center [647, 130] width 845 height 51
click at [461, 117] on link "Log" at bounding box center [456, 126] width 46 height 33
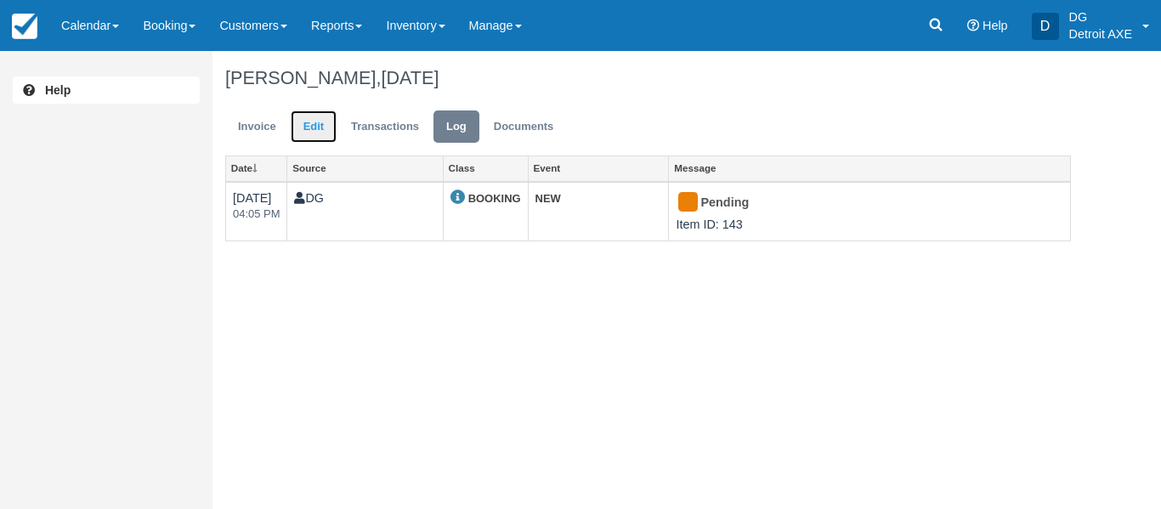
click at [309, 115] on link "Edit" at bounding box center [314, 126] width 46 height 33
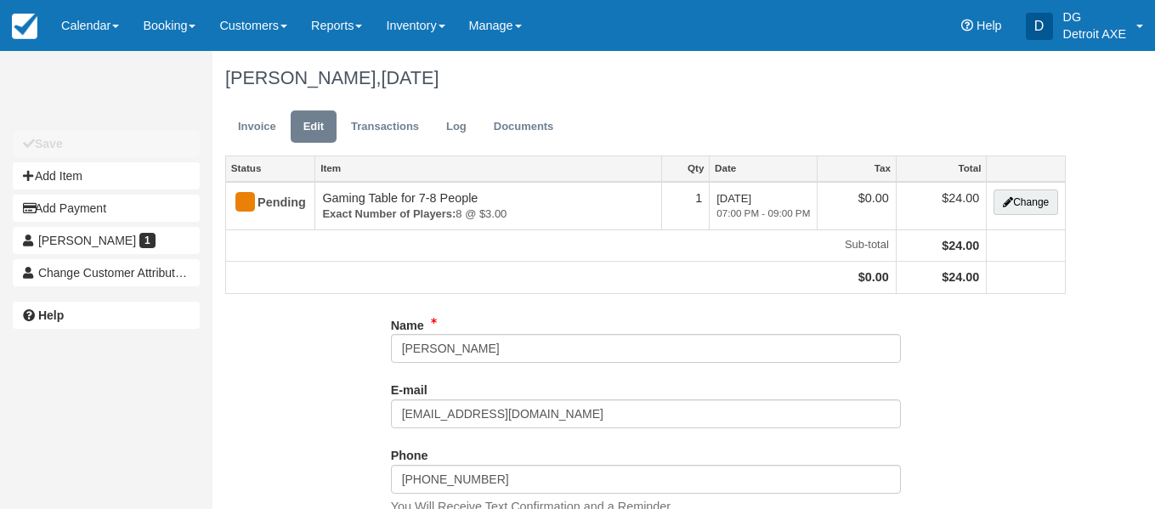
type input "(248) 763-5002"
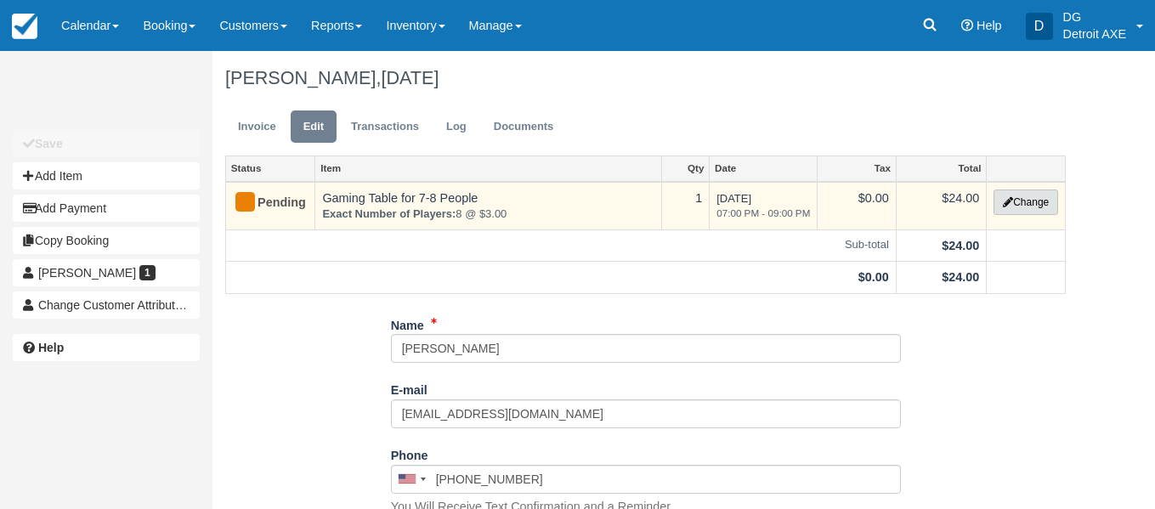
click at [1029, 206] on button "Change" at bounding box center [1025, 201] width 65 height 25
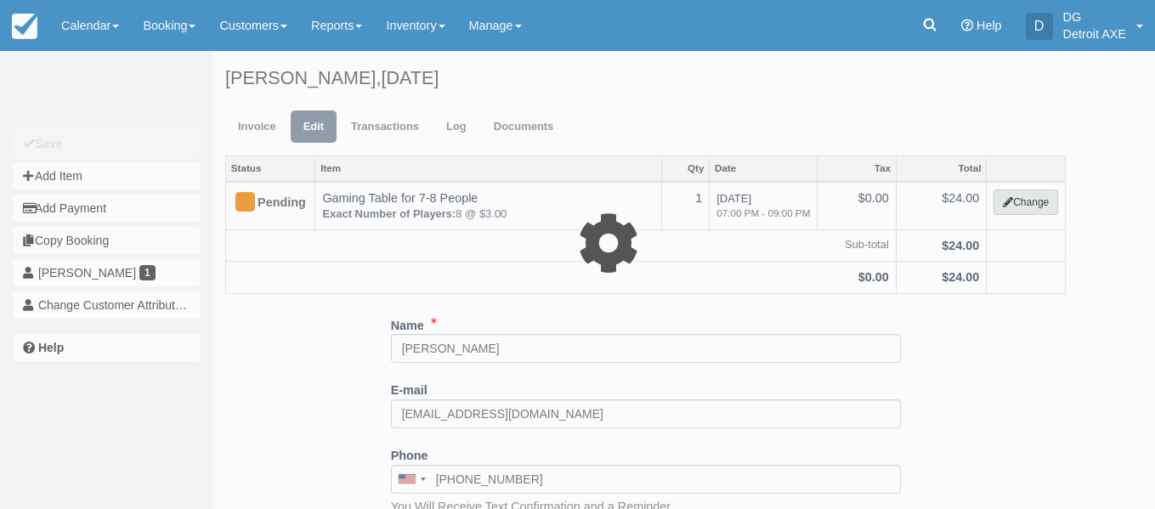
type input "24.00"
select select "6"
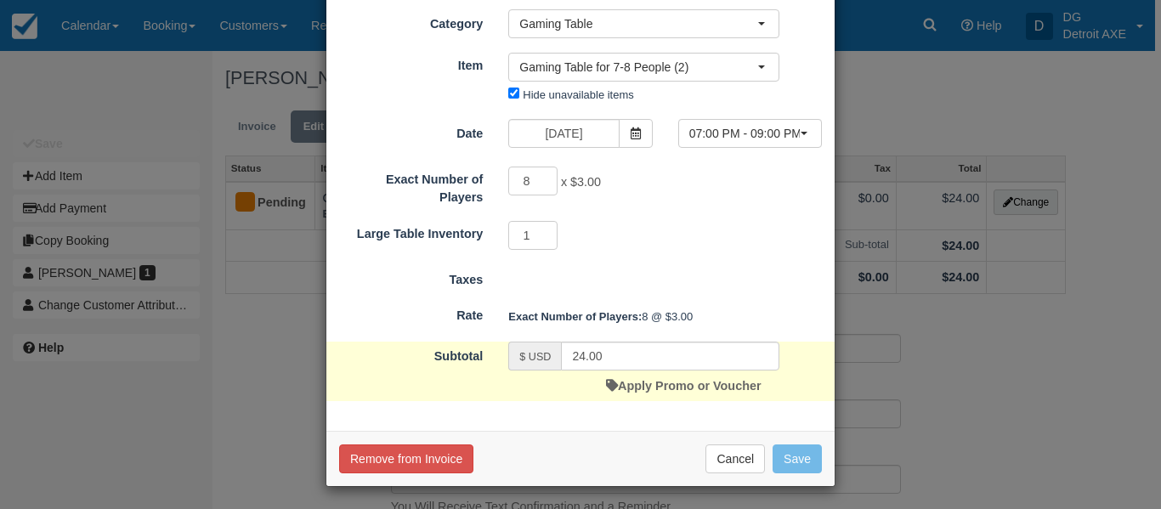
scroll to position [77, 0]
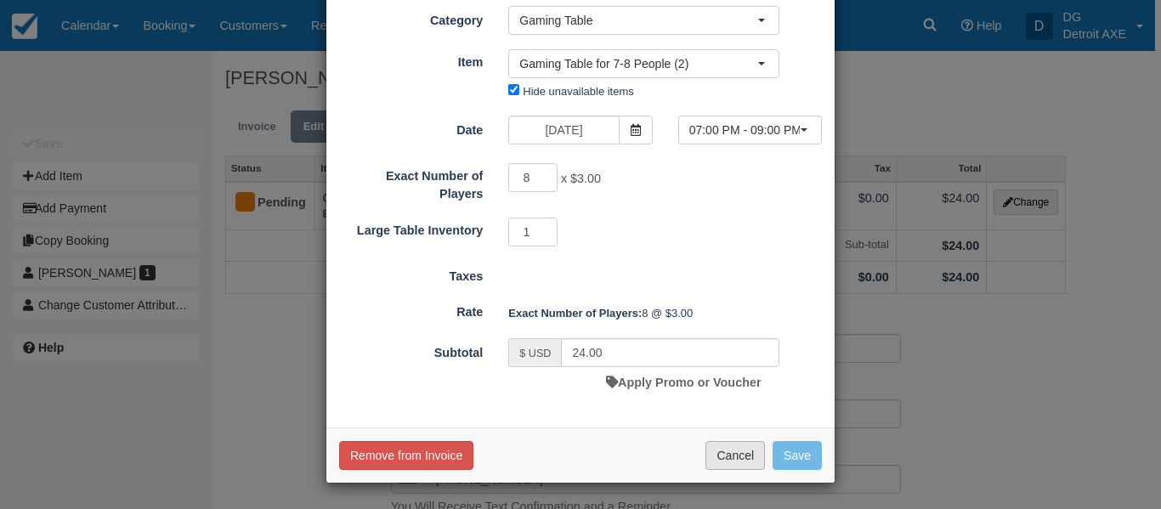
click at [728, 451] on button "Cancel" at bounding box center [734, 455] width 59 height 29
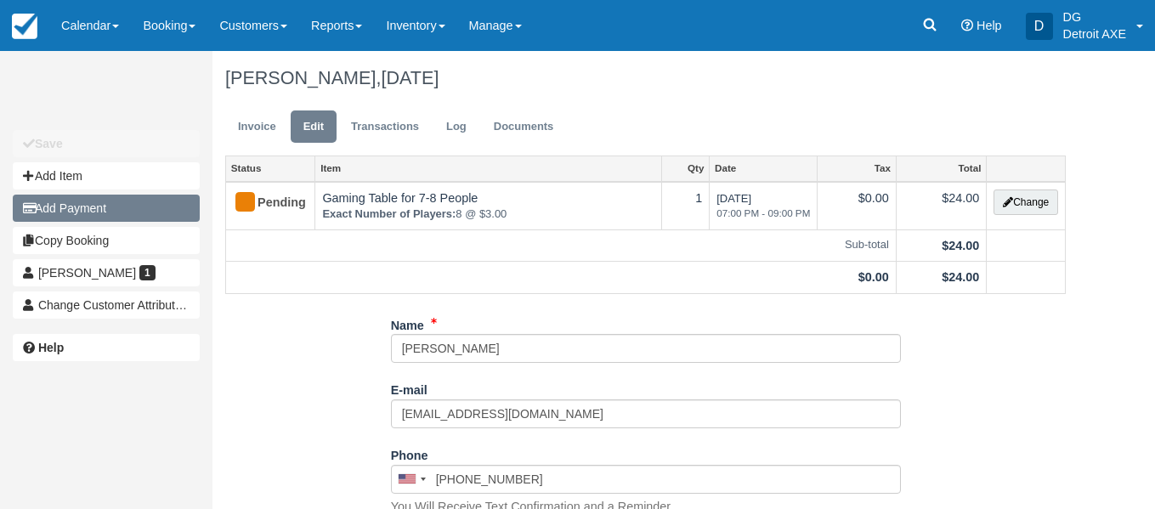
click at [108, 204] on button "Add Payment" at bounding box center [106, 208] width 187 height 27
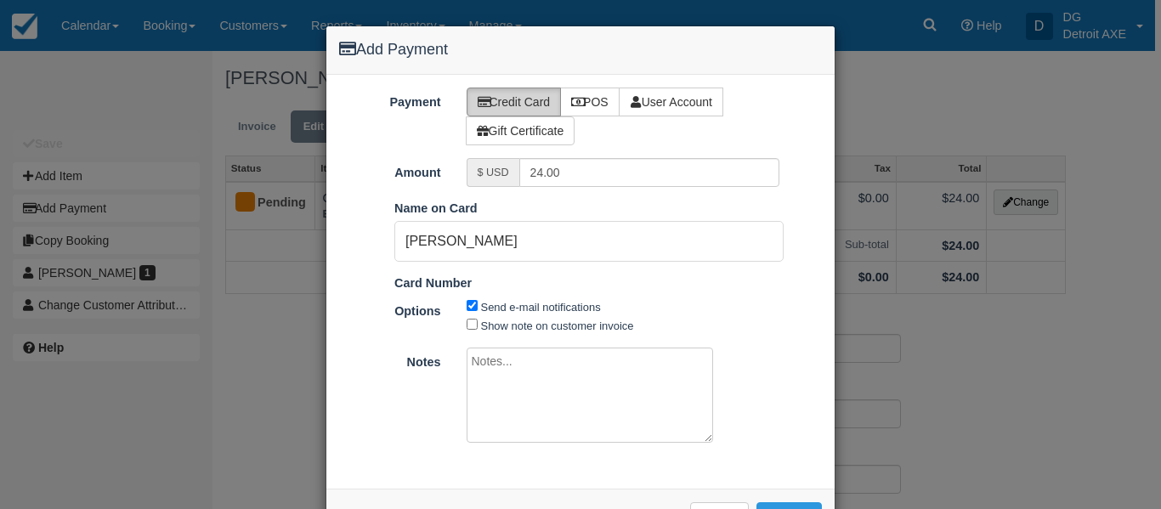
click at [526, 100] on label "Credit Card" at bounding box center [513, 102] width 95 height 29
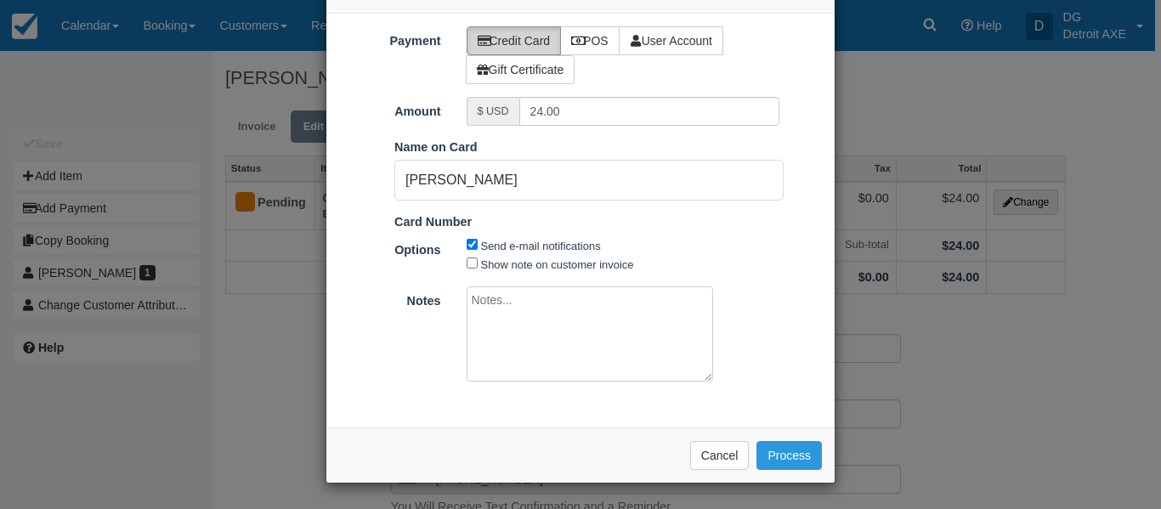
click at [475, 233] on li "Card Number" at bounding box center [588, 224] width 389 height 22
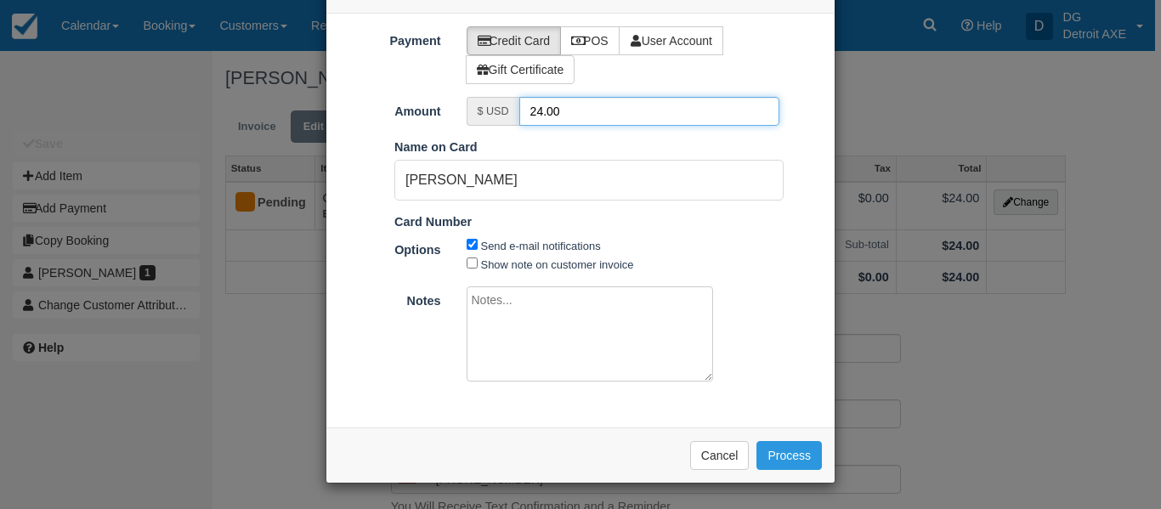
click at [576, 115] on input "24.00" at bounding box center [649, 111] width 261 height 29
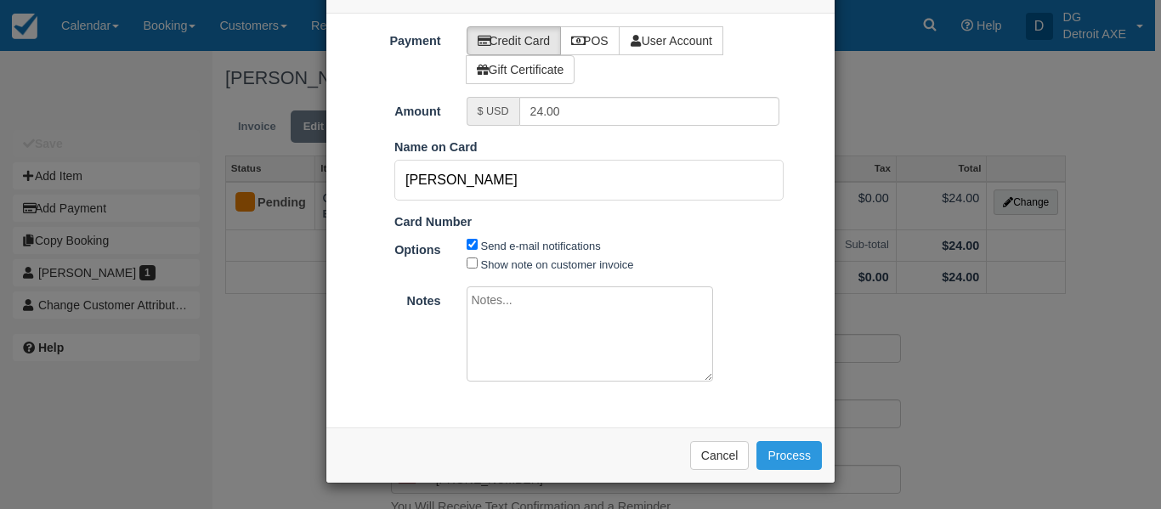
click at [490, 168] on input "Debbie cohen" at bounding box center [588, 180] width 389 height 41
click at [455, 175] on input "Debbie cohen" at bounding box center [588, 180] width 389 height 41
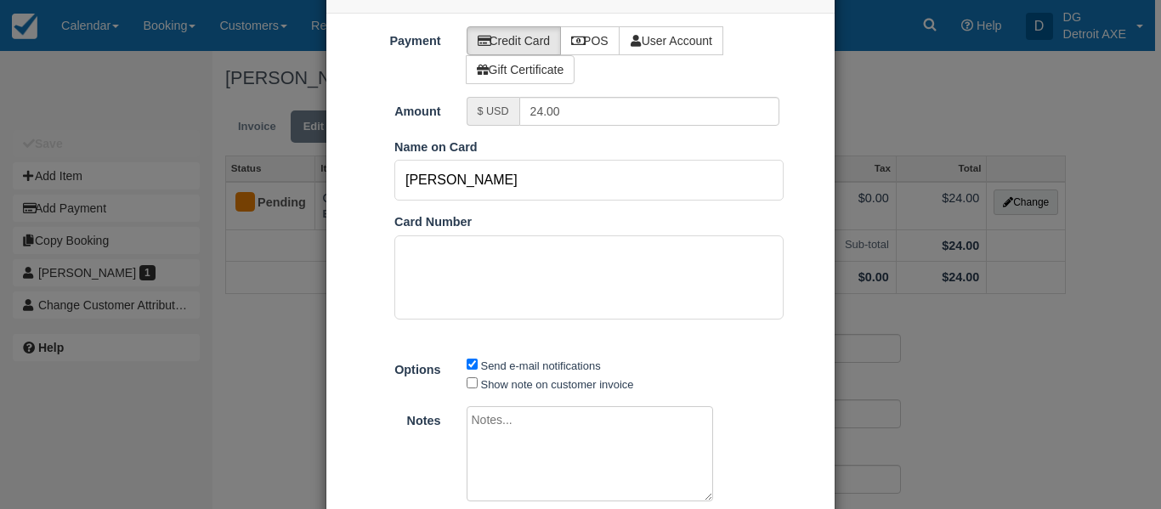
type input "Debbie Cohen"
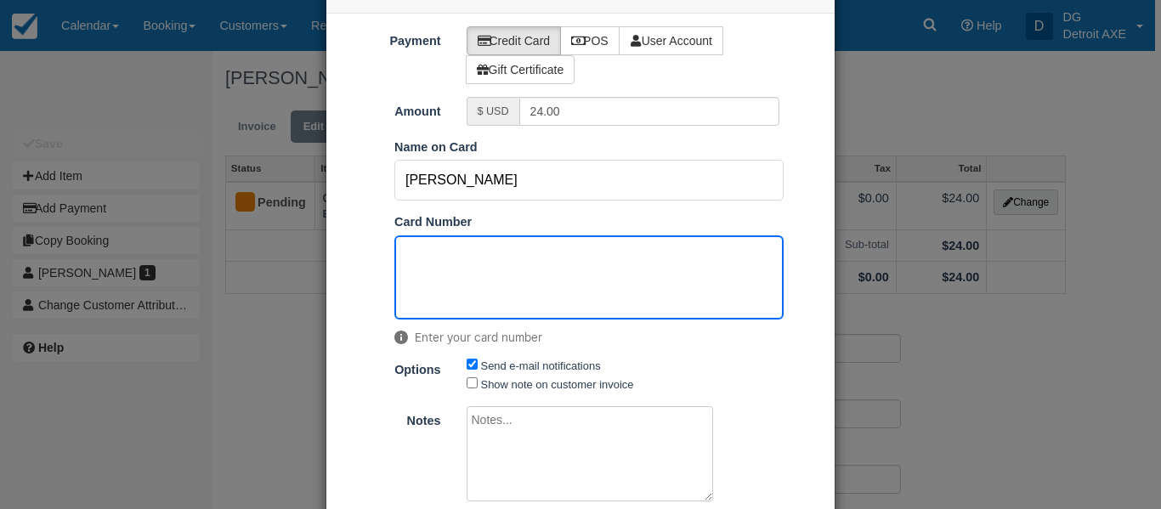
click at [439, 179] on input "Debbie Cohen" at bounding box center [588, 180] width 389 height 41
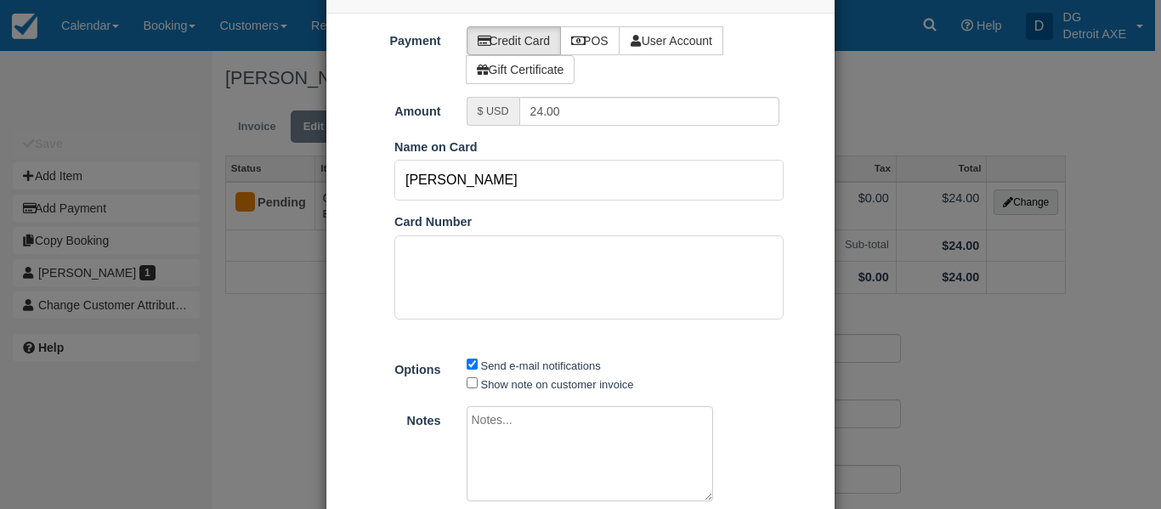
click at [509, 190] on input "Debbie Cohen" at bounding box center [588, 180] width 389 height 41
click at [467, 212] on ol "Pay in Square App Name on Card Debbie Cohen Card Number" at bounding box center [580, 247] width 508 height 217
click at [466, 192] on input "Debbie Cohen" at bounding box center [588, 180] width 389 height 41
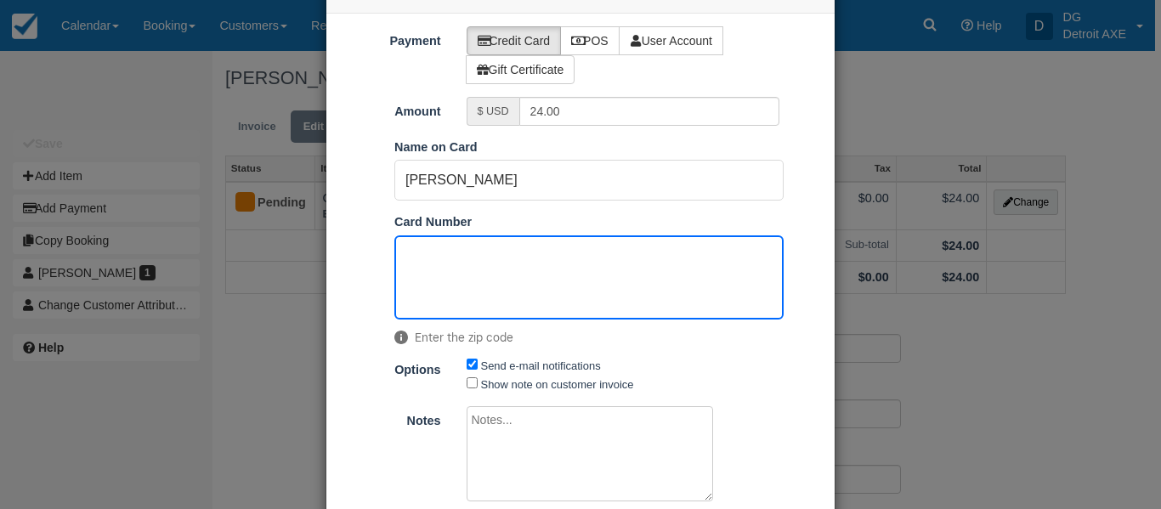
scroll to position [181, 0]
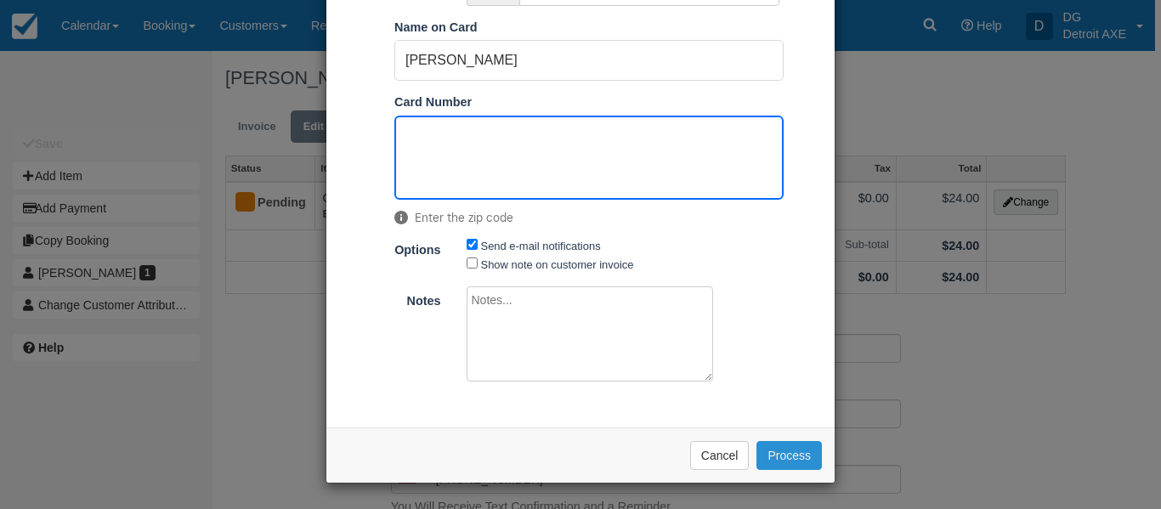
click at [798, 458] on button "Process" at bounding box center [788, 455] width 65 height 29
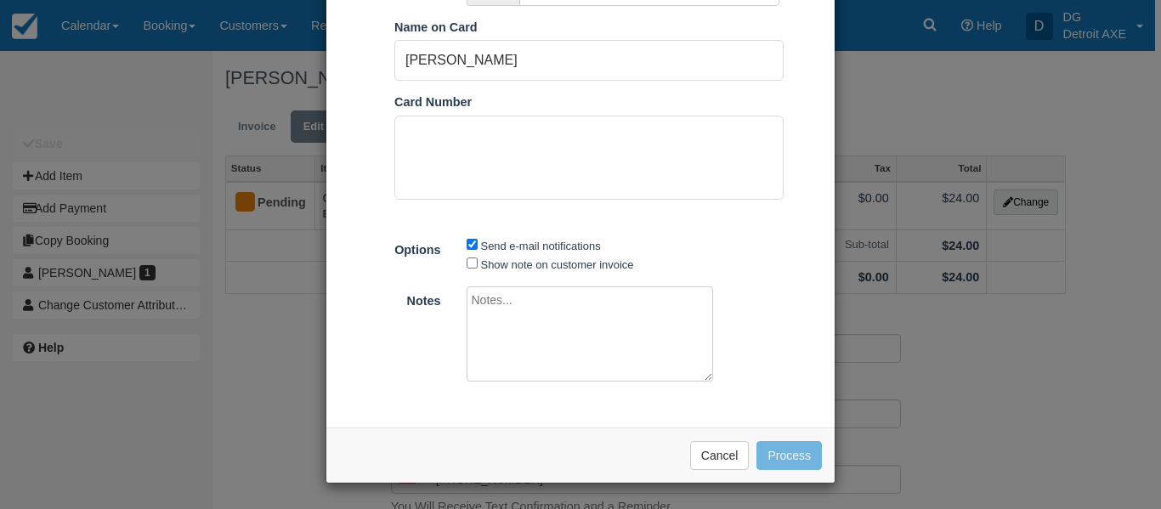
scroll to position [180, 0]
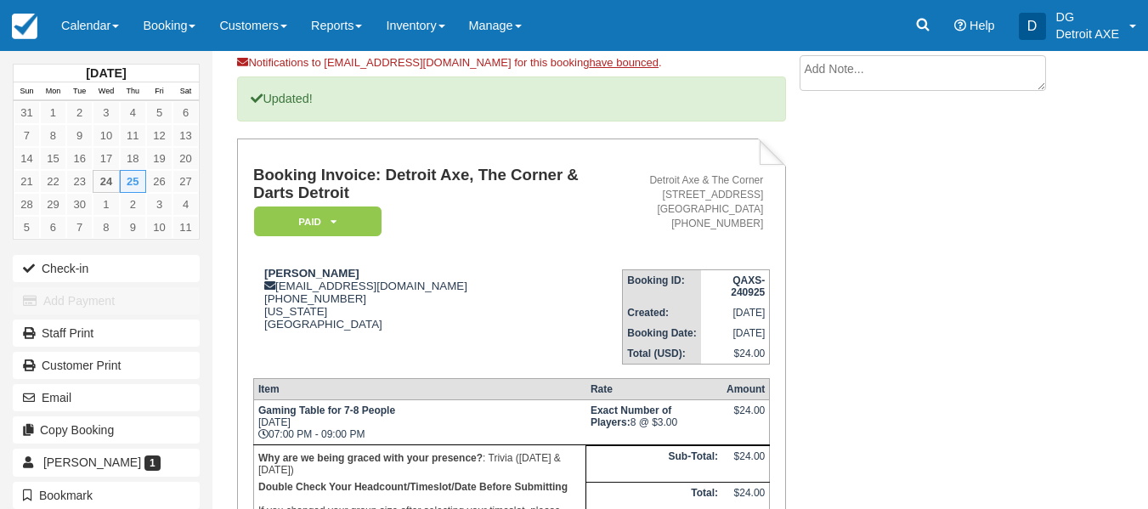
scroll to position [126, 0]
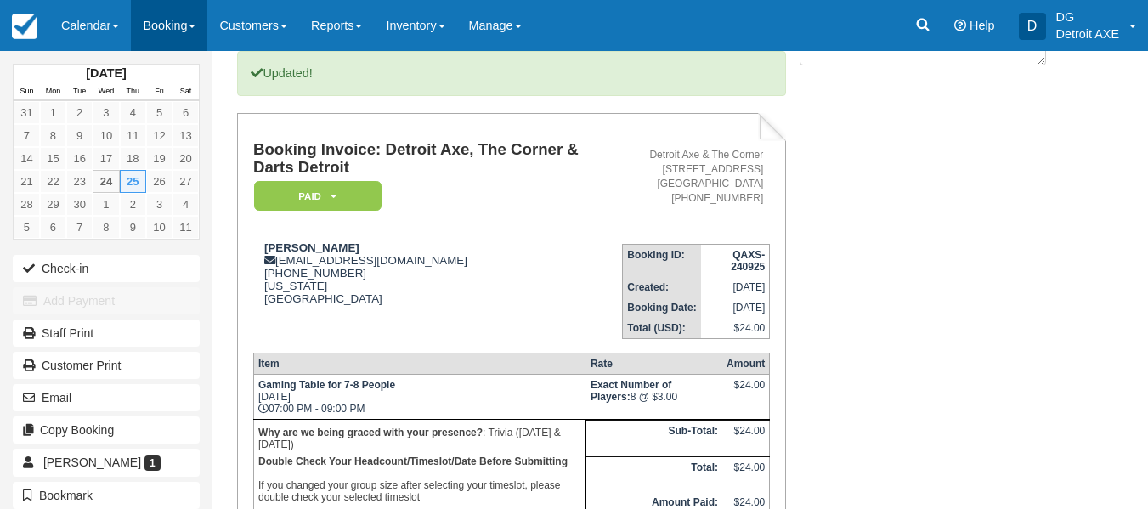
click at [204, 40] on link "Booking" at bounding box center [169, 25] width 76 height 51
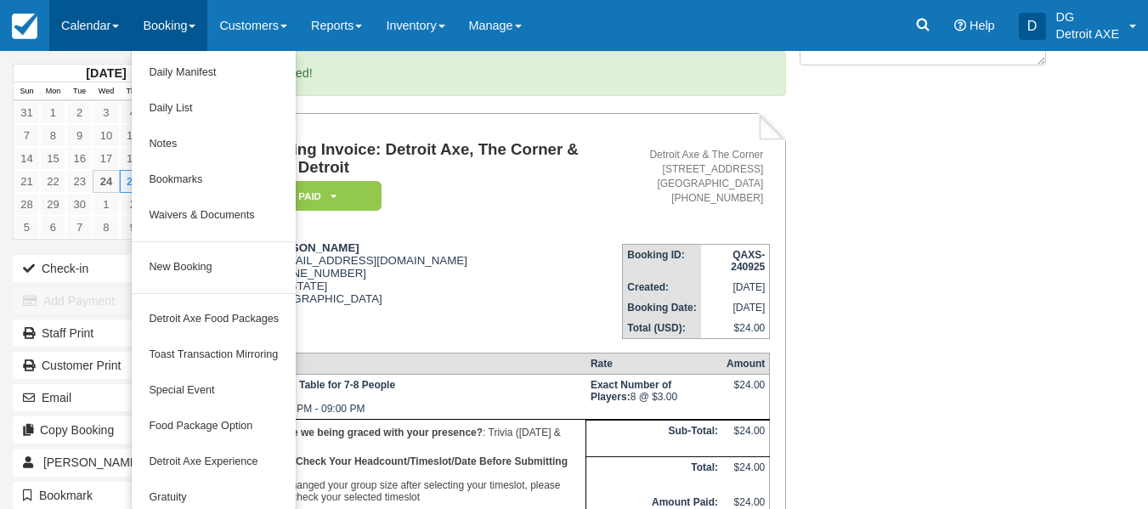
click at [90, 35] on link "Calendar" at bounding box center [90, 25] width 82 height 51
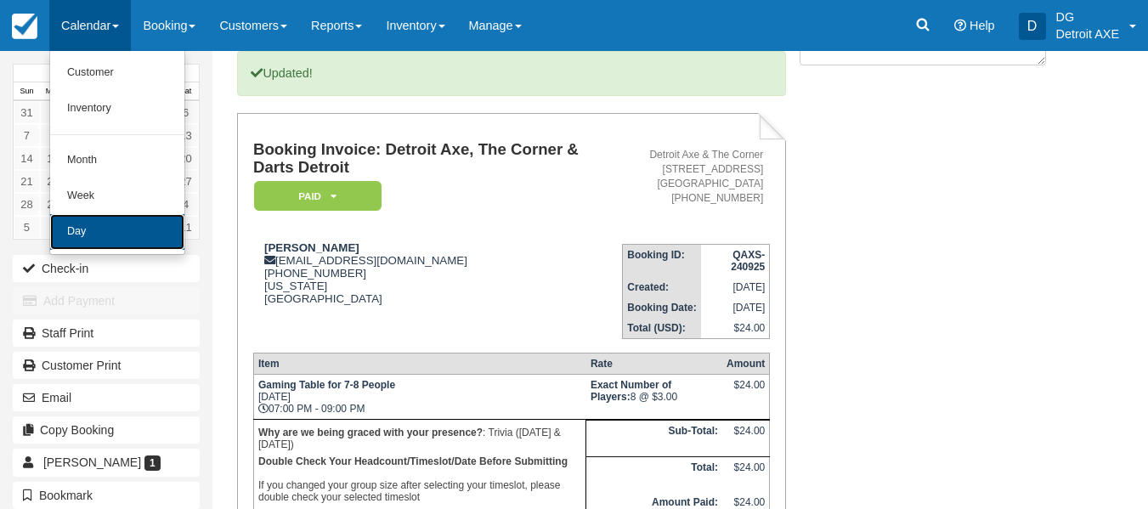
click at [135, 244] on link "Day" at bounding box center [117, 232] width 134 height 36
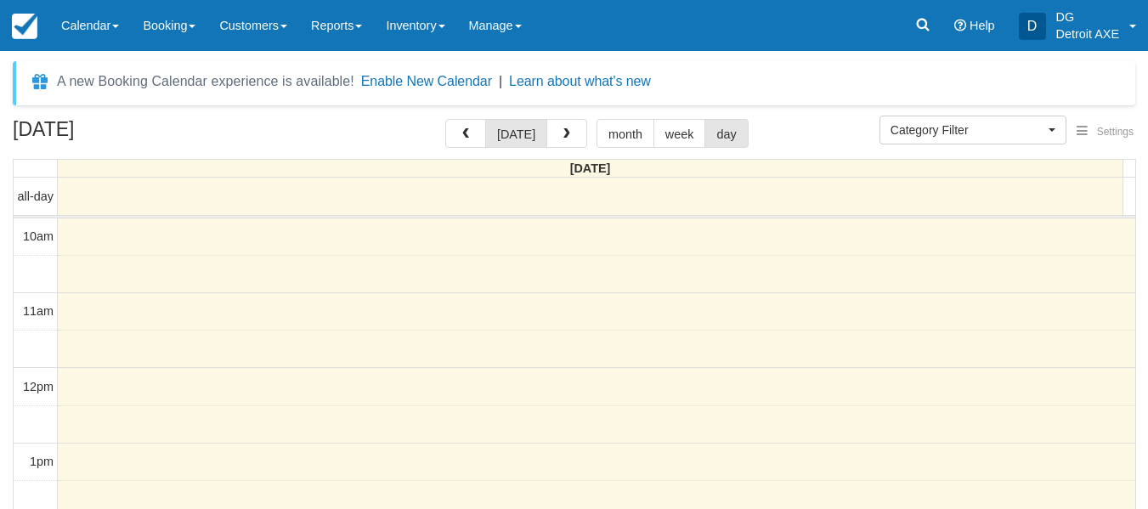
select select
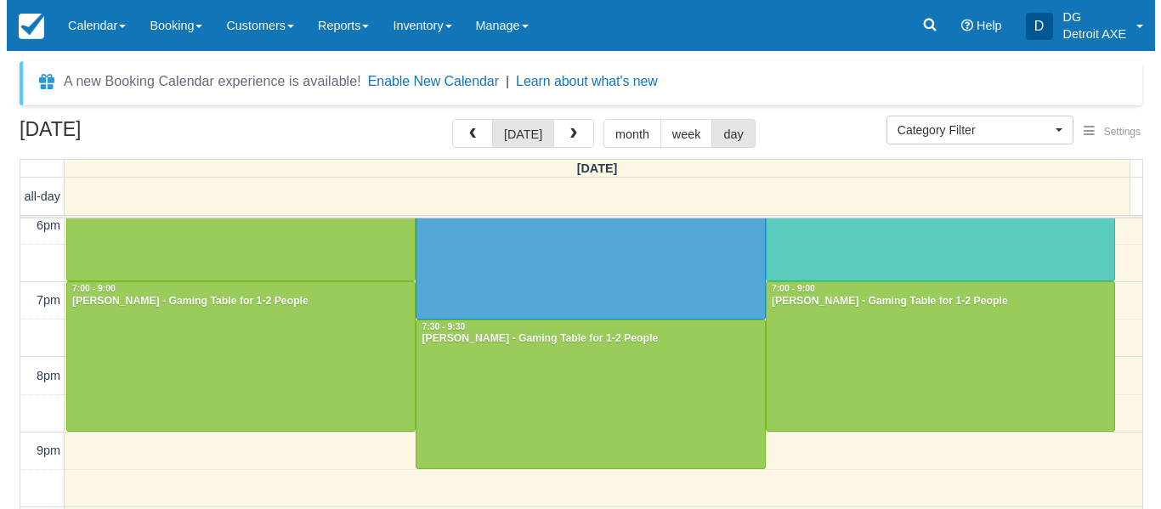
scroll to position [673, 0]
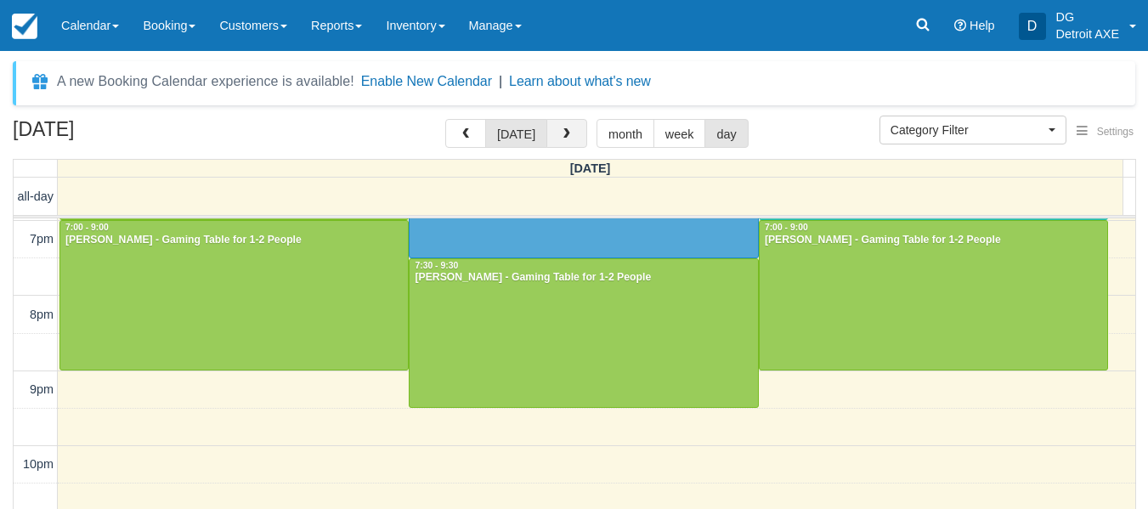
click at [548, 147] on button "button" at bounding box center [566, 133] width 41 height 29
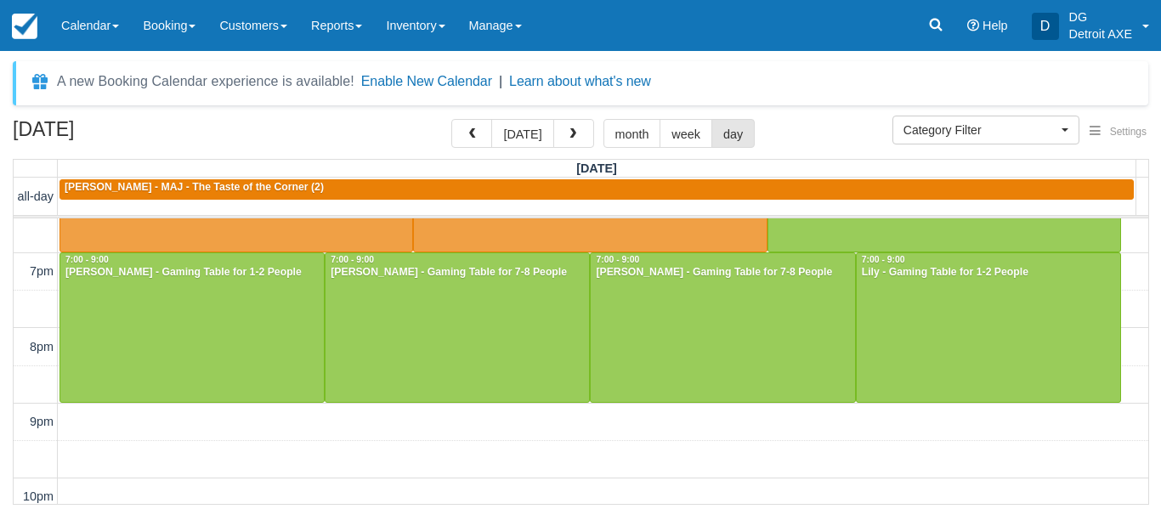
scroll to position [640, 0]
click at [553, 119] on button "button" at bounding box center [573, 133] width 41 height 29
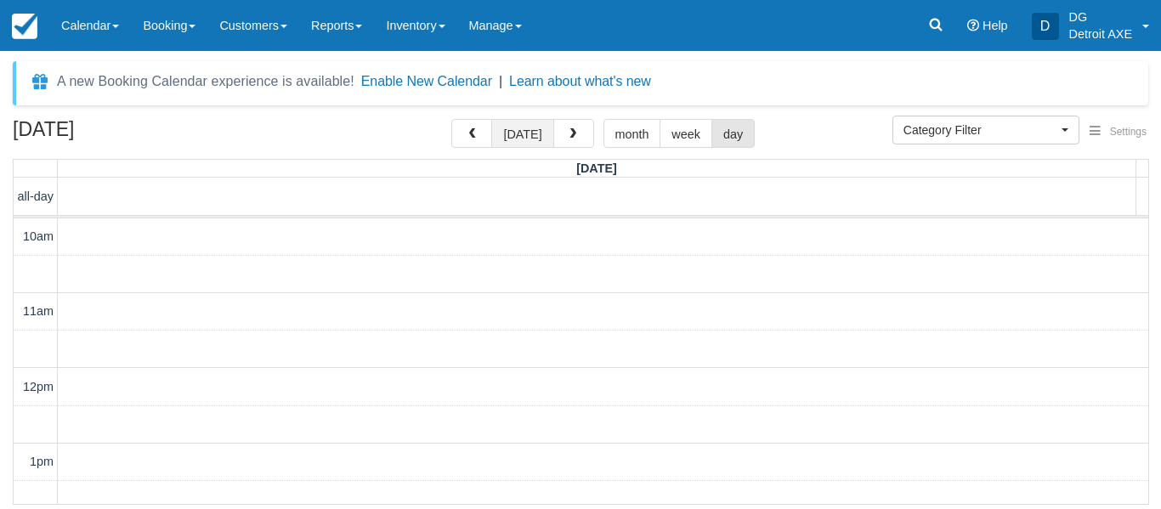
click at [519, 138] on button "[DATE]" at bounding box center [522, 133] width 62 height 29
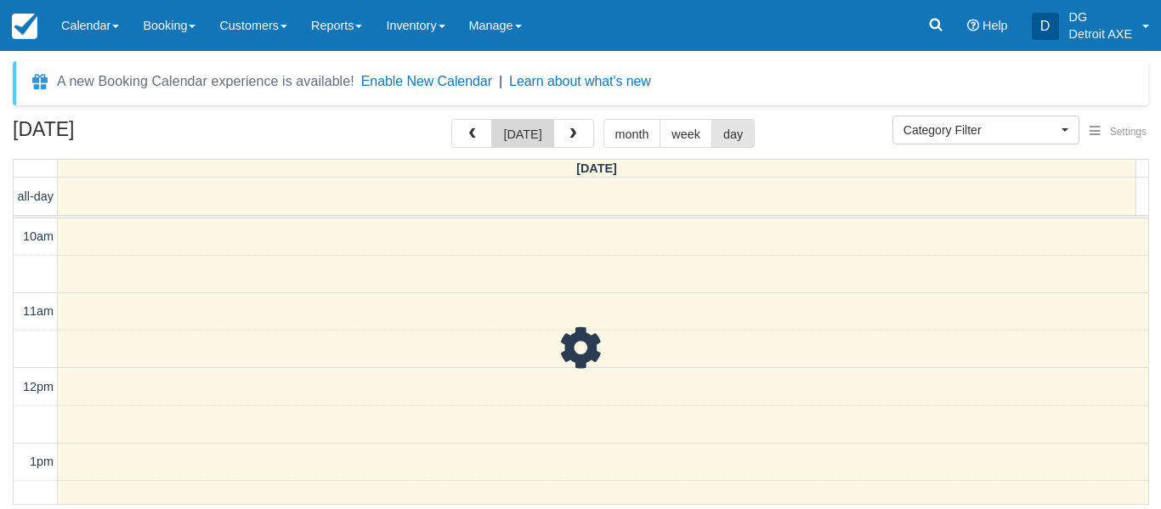
scroll to position [451, 0]
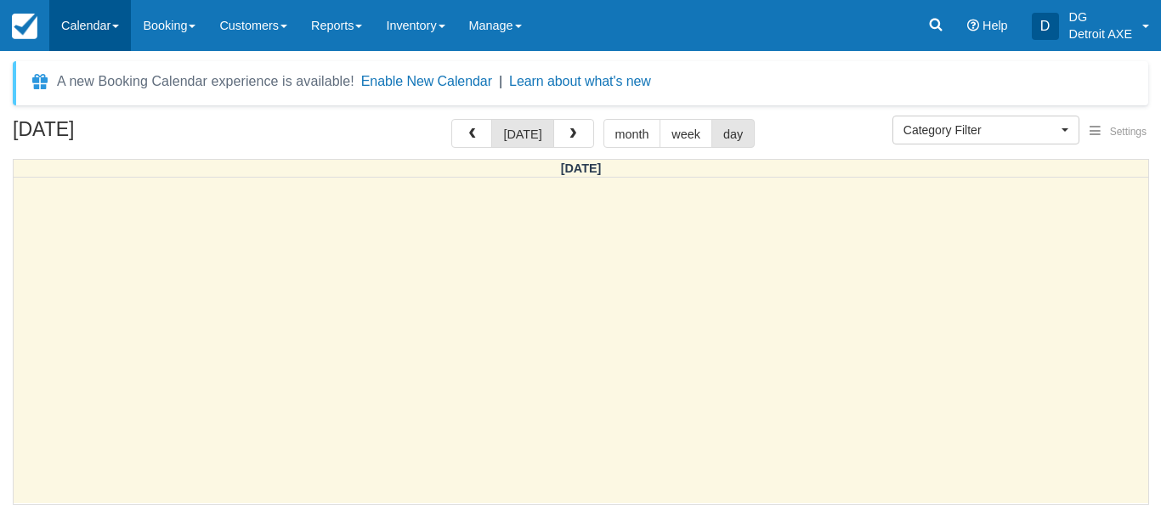
click at [98, 35] on link "Calendar" at bounding box center [90, 25] width 82 height 51
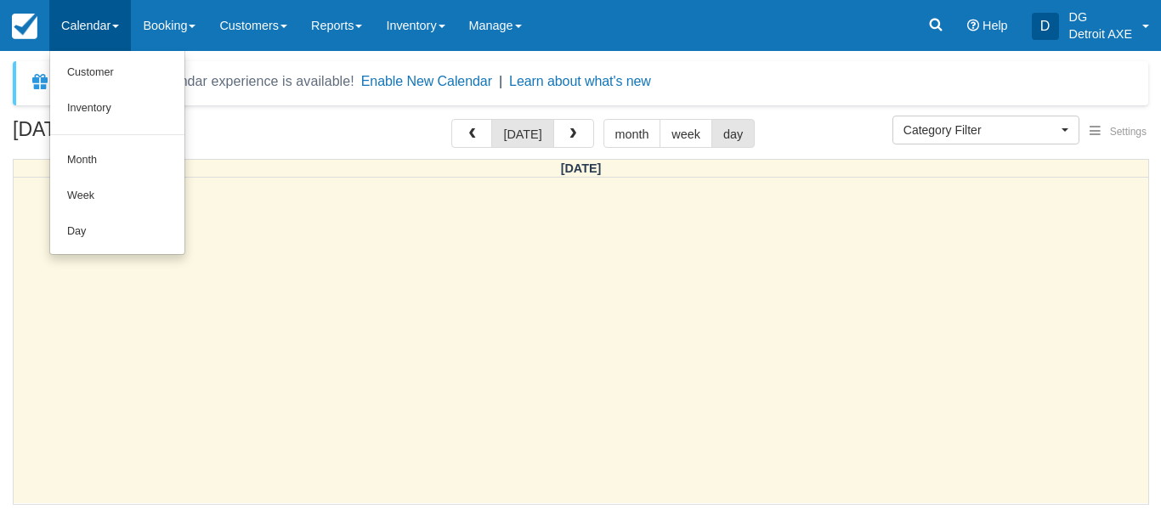
click at [391, 248] on div at bounding box center [581, 340] width 1134 height 325
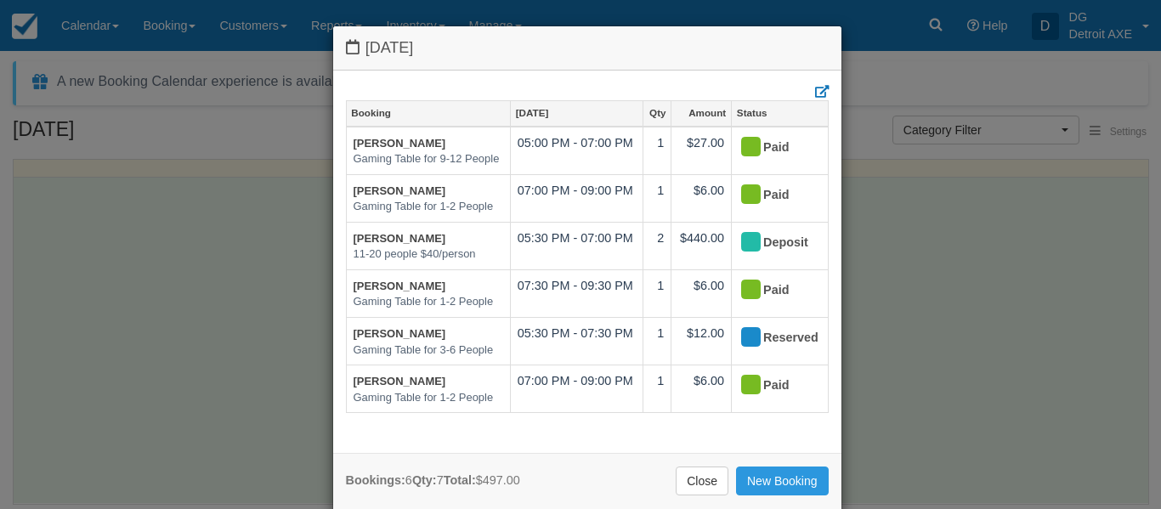
click at [163, 80] on div "[DATE] Booking [DATE] Qty Amount Status [PERSON_NAME] Gaming Table for 9-12 Peo…" at bounding box center [580, 254] width 1161 height 509
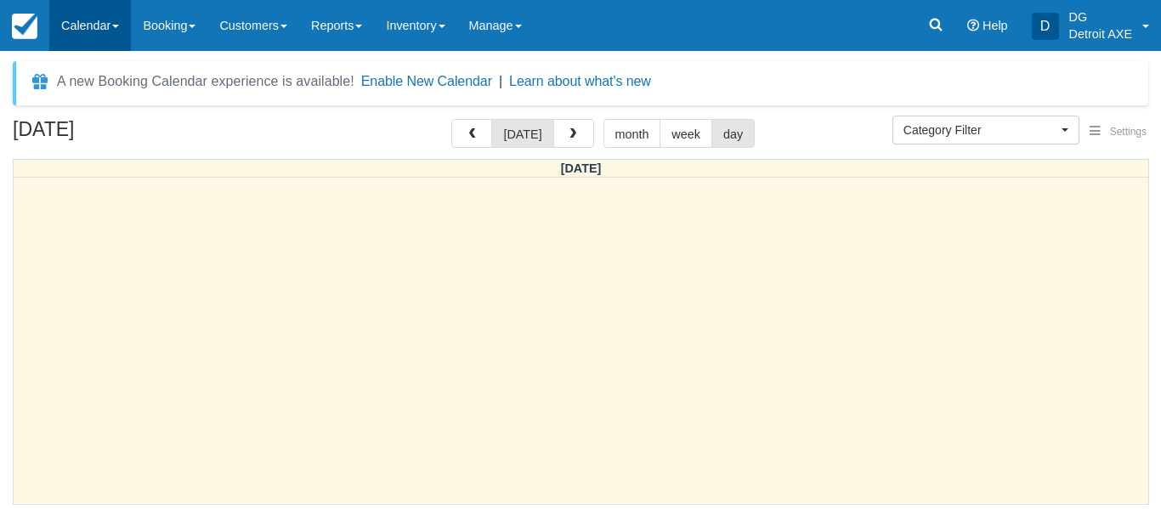
click at [110, 16] on link "Calendar" at bounding box center [90, 25] width 82 height 51
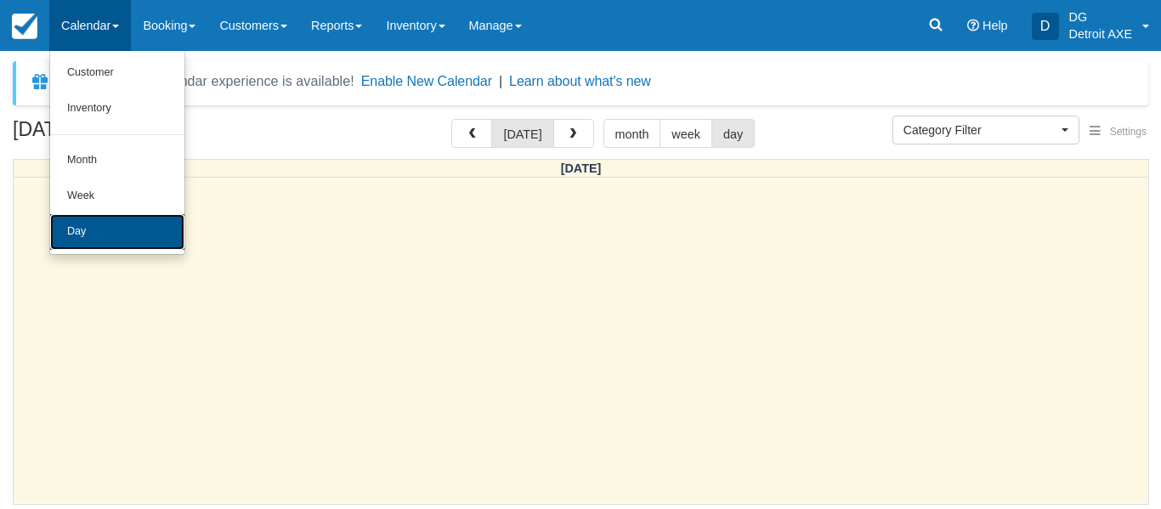
click at [126, 231] on link "Day" at bounding box center [117, 232] width 134 height 36
